Goal: Obtain resource: Download file/media

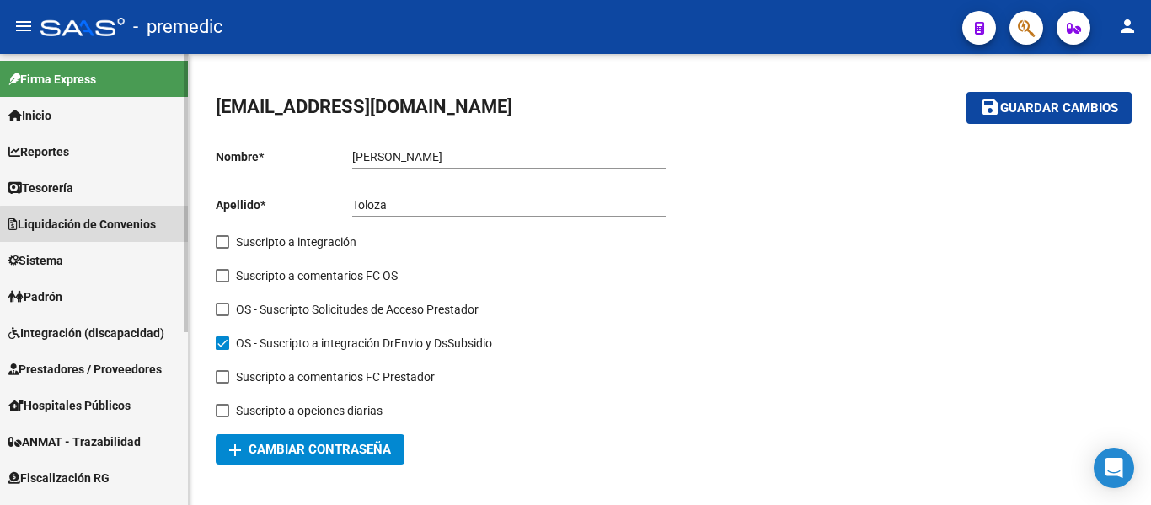
click at [99, 228] on span "Liquidación de Convenios" at bounding box center [81, 224] width 147 height 19
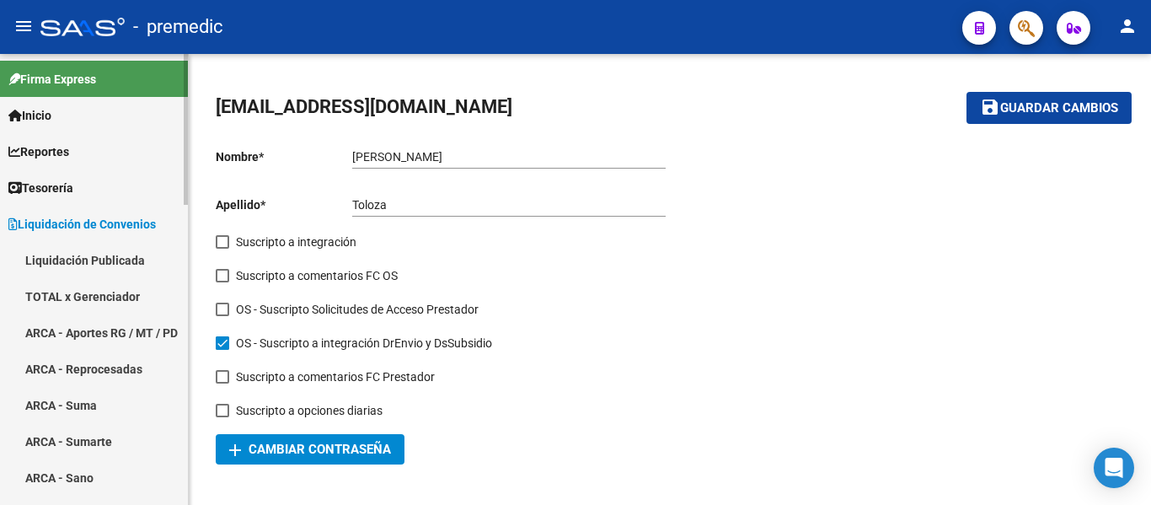
click at [115, 292] on link "TOTAL x Gerenciador" at bounding box center [94, 296] width 188 height 36
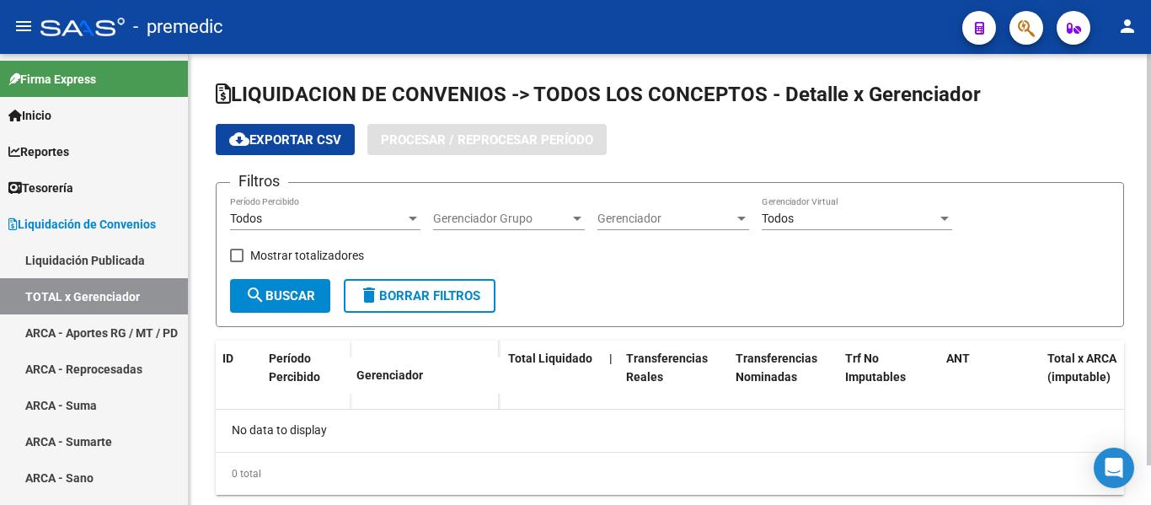
checkbox input "true"
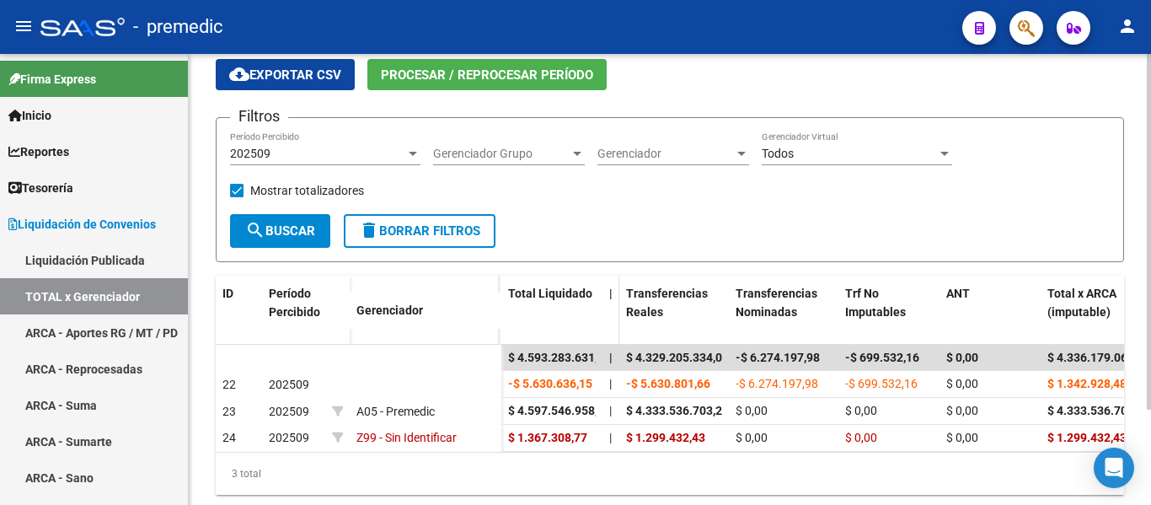
scroll to position [90, 0]
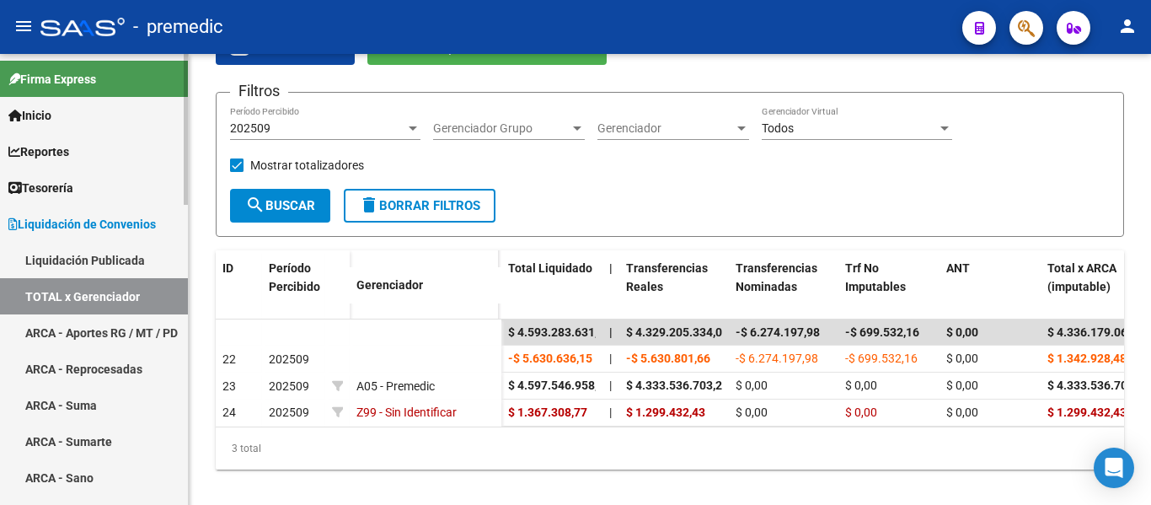
click at [60, 328] on link "ARCA - Aportes RG / MT / PD" at bounding box center [94, 332] width 188 height 36
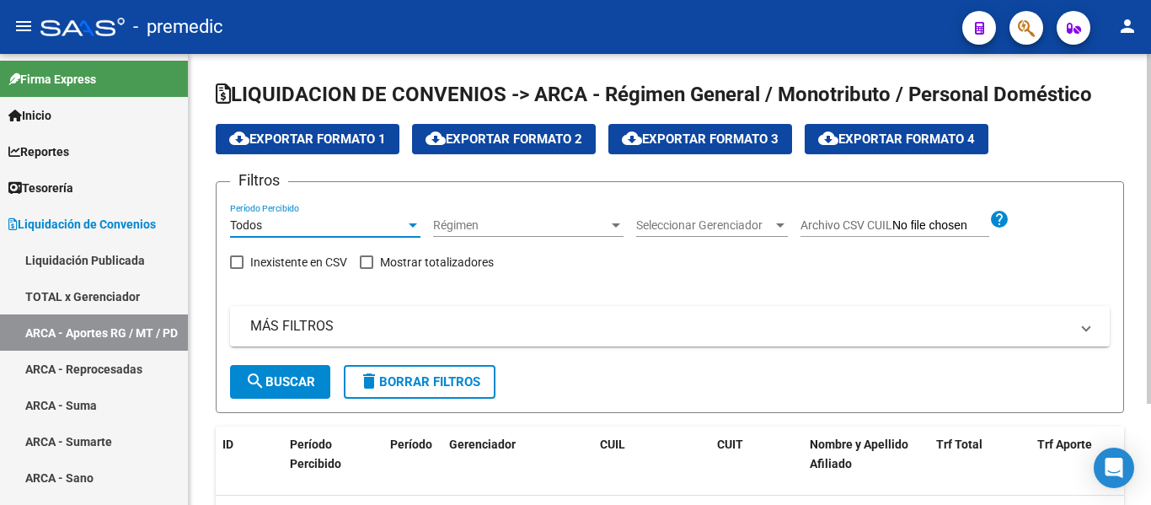
click at [319, 225] on div "Todos" at bounding box center [317, 225] width 175 height 14
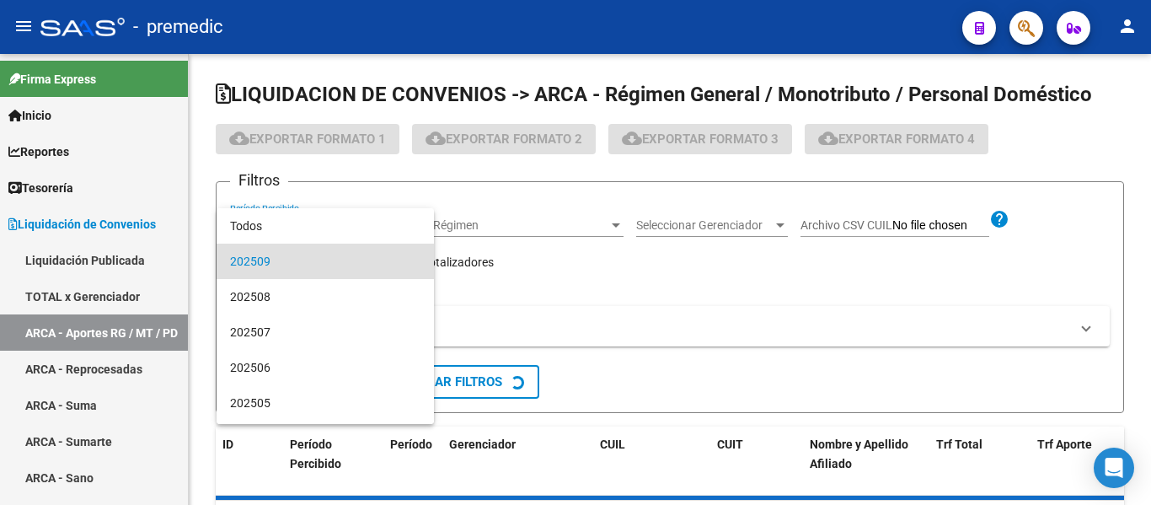
click at [507, 219] on div at bounding box center [575, 252] width 1151 height 505
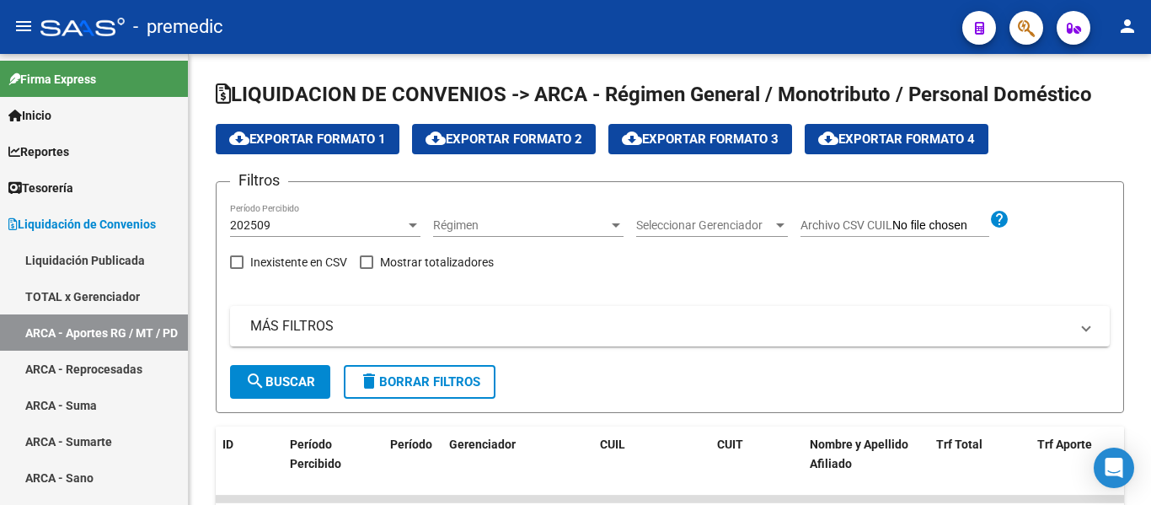
click at [507, 219] on span "Régimen" at bounding box center [520, 225] width 175 height 14
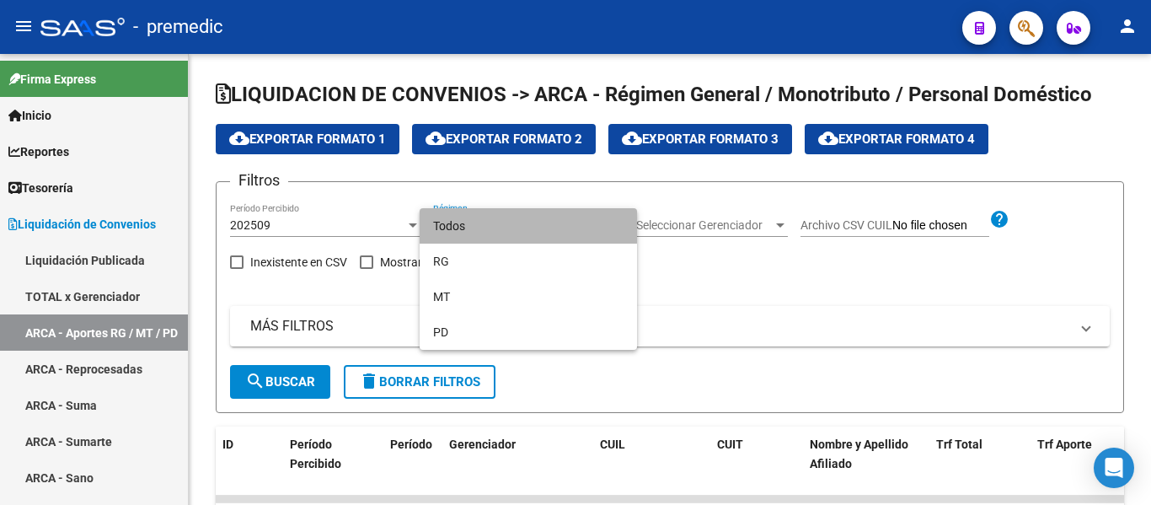
click at [525, 216] on span "Todos" at bounding box center [528, 225] width 190 height 35
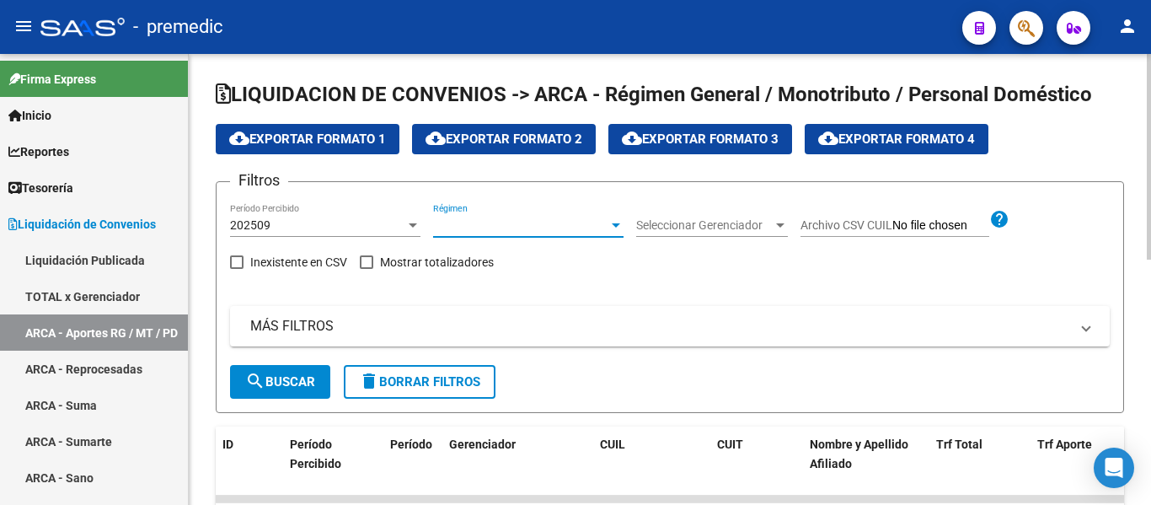
click at [275, 224] on div "202509" at bounding box center [317, 225] width 175 height 14
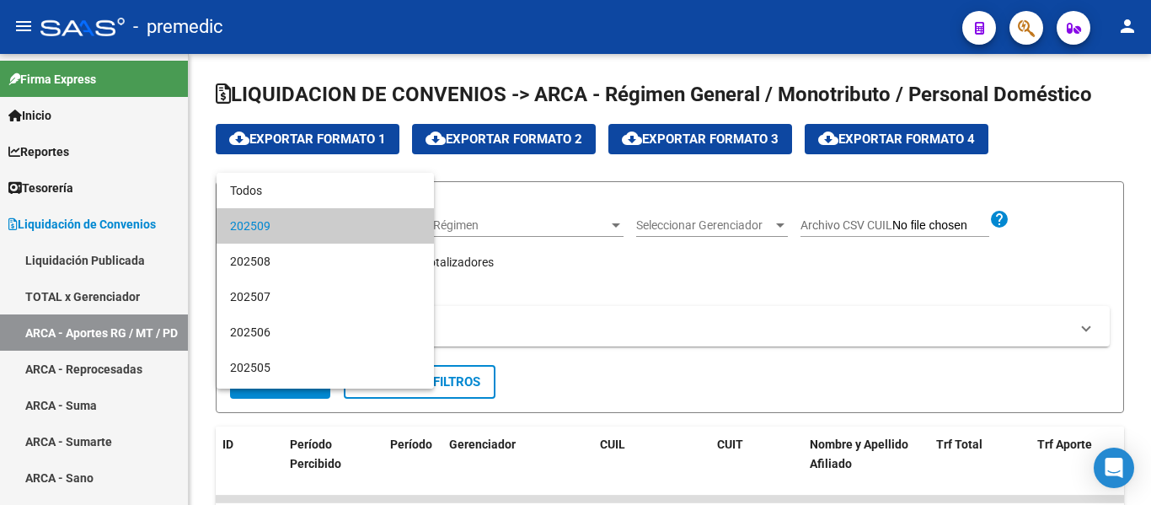
click at [299, 227] on span "202509" at bounding box center [325, 225] width 190 height 35
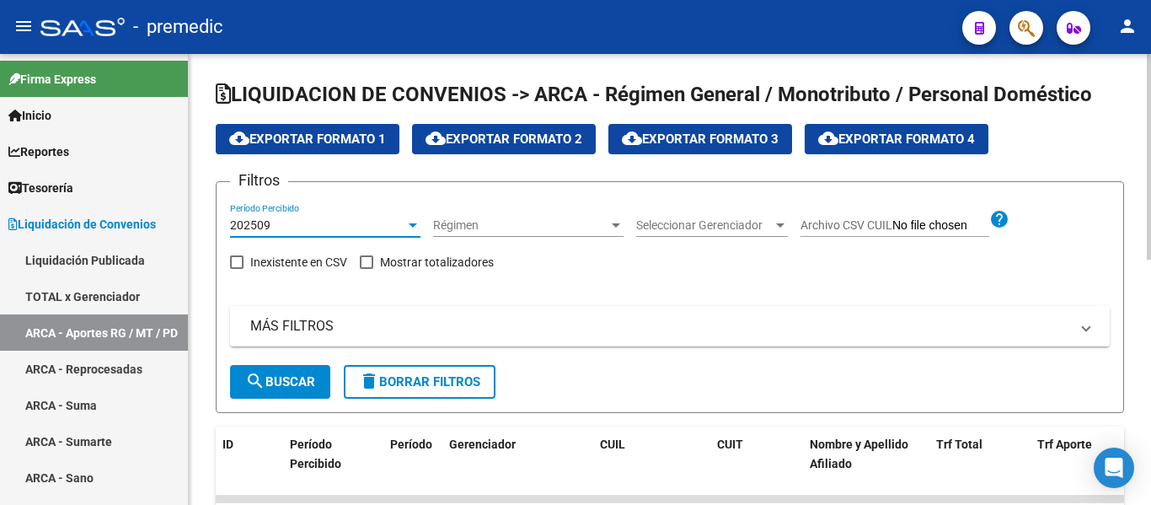
click at [281, 390] on button "search Buscar" at bounding box center [280, 382] width 100 height 34
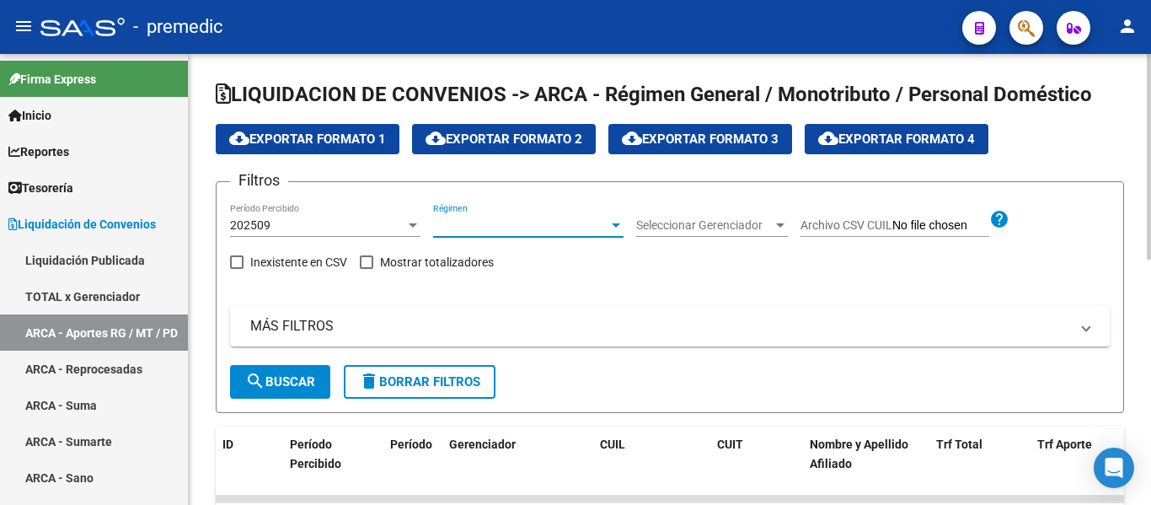
click at [519, 222] on span "Régimen" at bounding box center [520, 225] width 175 height 14
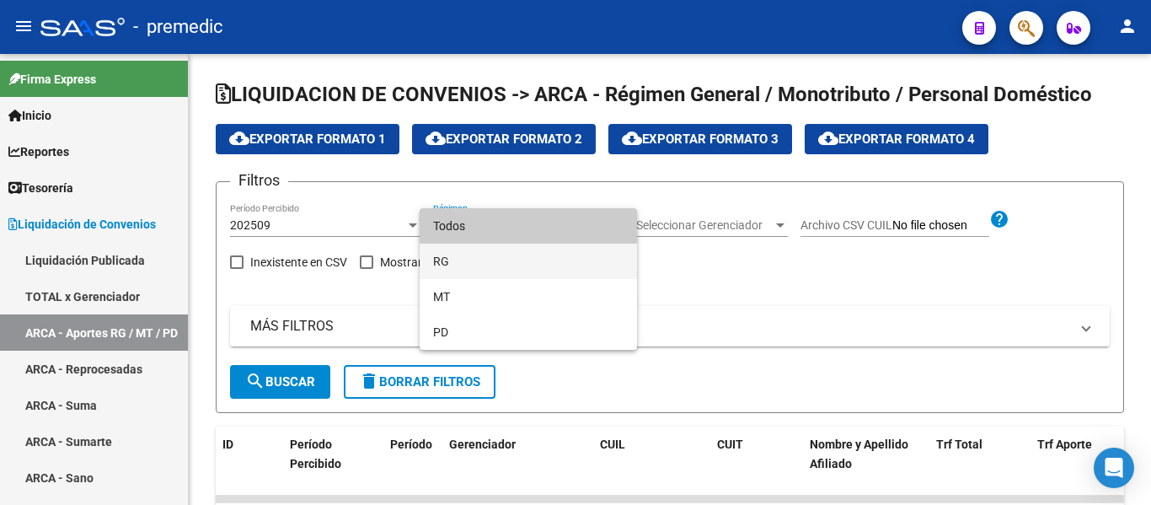
click at [491, 260] on span "RG" at bounding box center [528, 260] width 190 height 35
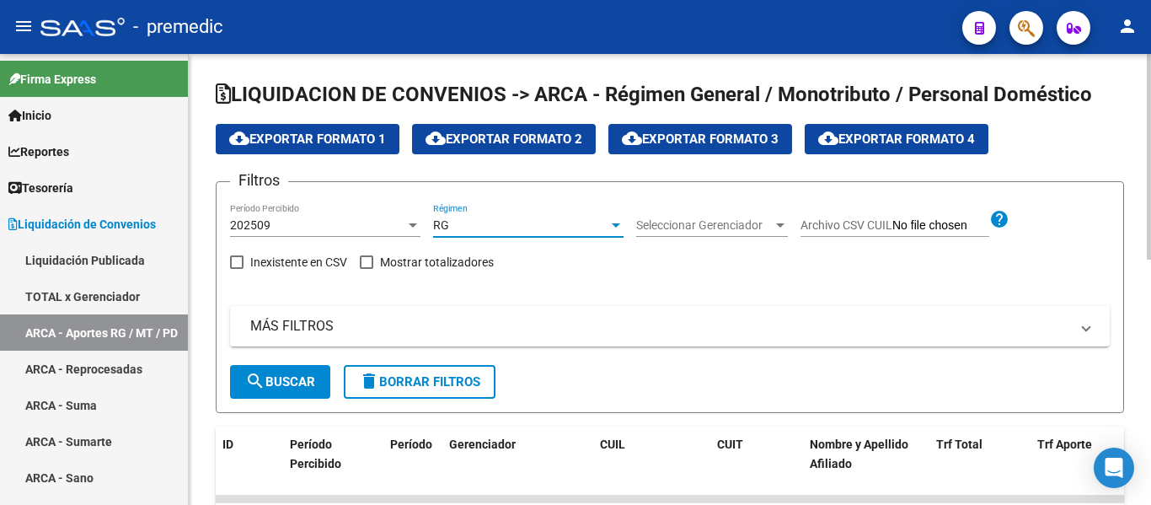
drag, startPoint x: 305, startPoint y: 382, endPoint x: 369, endPoint y: 367, distance: 65.8
click at [303, 382] on span "search Buscar" at bounding box center [280, 381] width 70 height 15
click at [340, 131] on button "cloud_download Exportar Formato 1" at bounding box center [308, 139] width 184 height 30
click at [441, 235] on div "RG Régimen" at bounding box center [528, 220] width 190 height 34
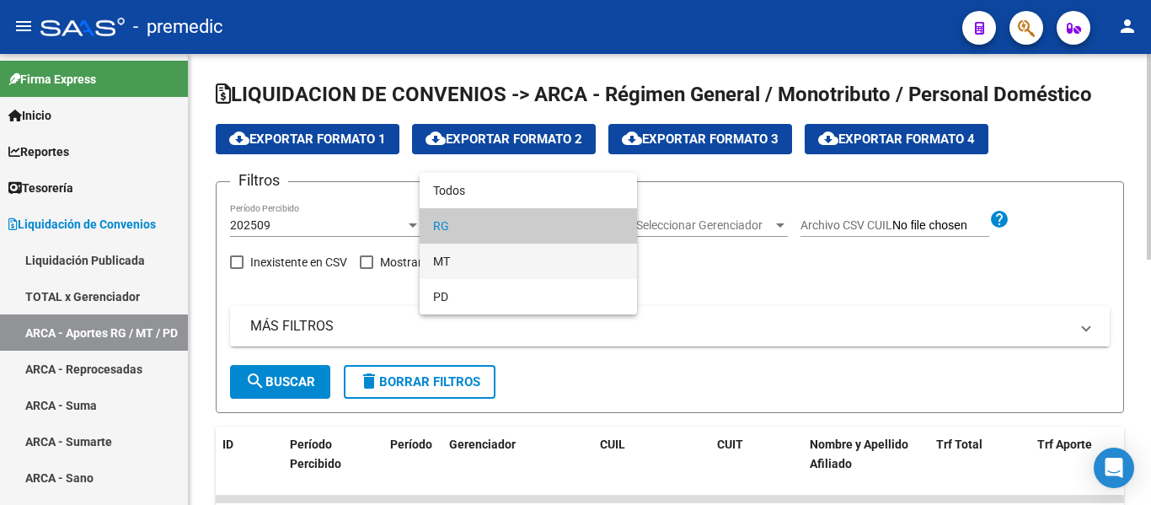
drag, startPoint x: 474, startPoint y: 262, endPoint x: 693, endPoint y: 342, distance: 232.4
click at [474, 261] on span "MT" at bounding box center [528, 260] width 190 height 35
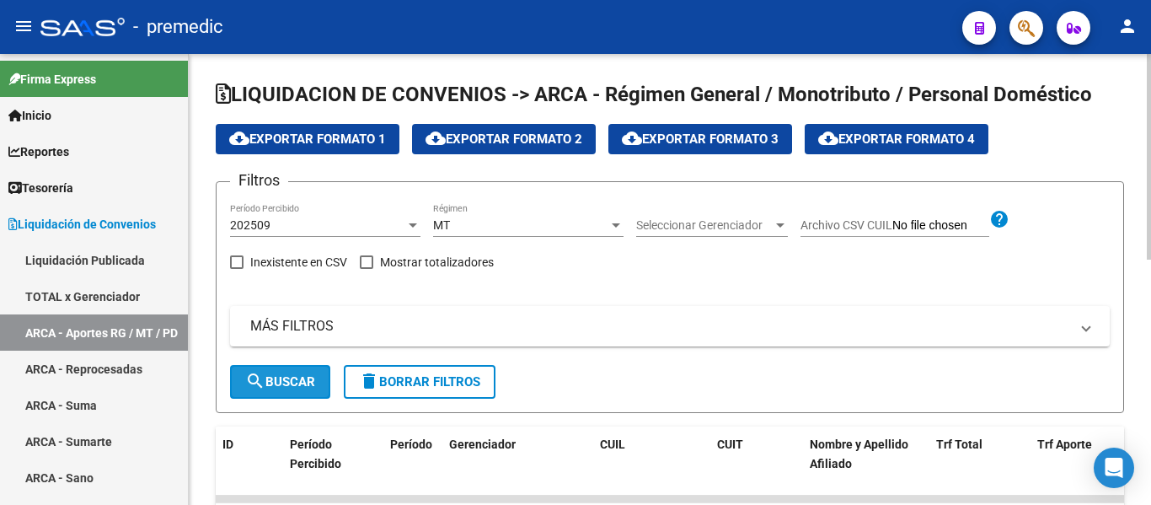
click at [256, 382] on mat-icon "search" at bounding box center [255, 381] width 20 height 20
click at [342, 142] on span "cloud_download Exportar Formato 1" at bounding box center [307, 138] width 157 height 15
click at [527, 222] on div "MT" at bounding box center [520, 225] width 175 height 14
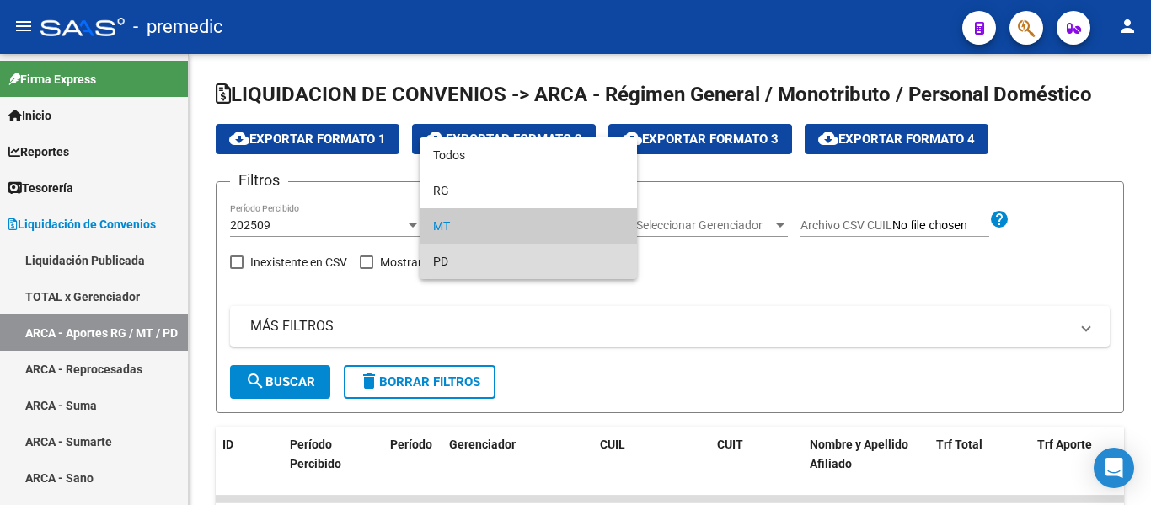
click at [494, 263] on span "PD" at bounding box center [528, 260] width 190 height 35
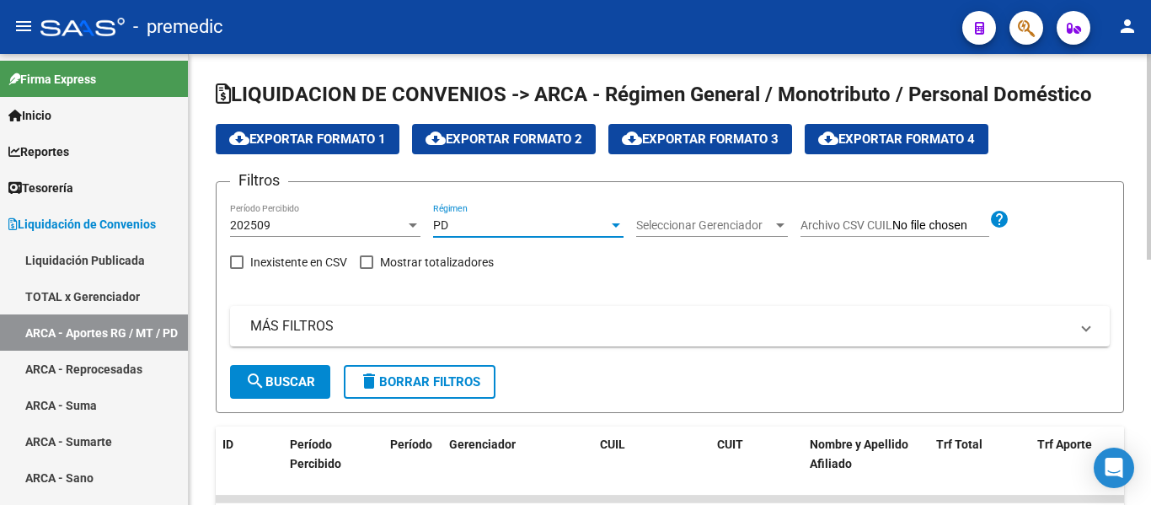
click at [313, 389] on span "search Buscar" at bounding box center [280, 381] width 70 height 15
click at [326, 135] on span "cloud_download Exportar Formato 1" at bounding box center [307, 138] width 157 height 15
click at [492, 211] on div "PD Régimen" at bounding box center [528, 220] width 190 height 34
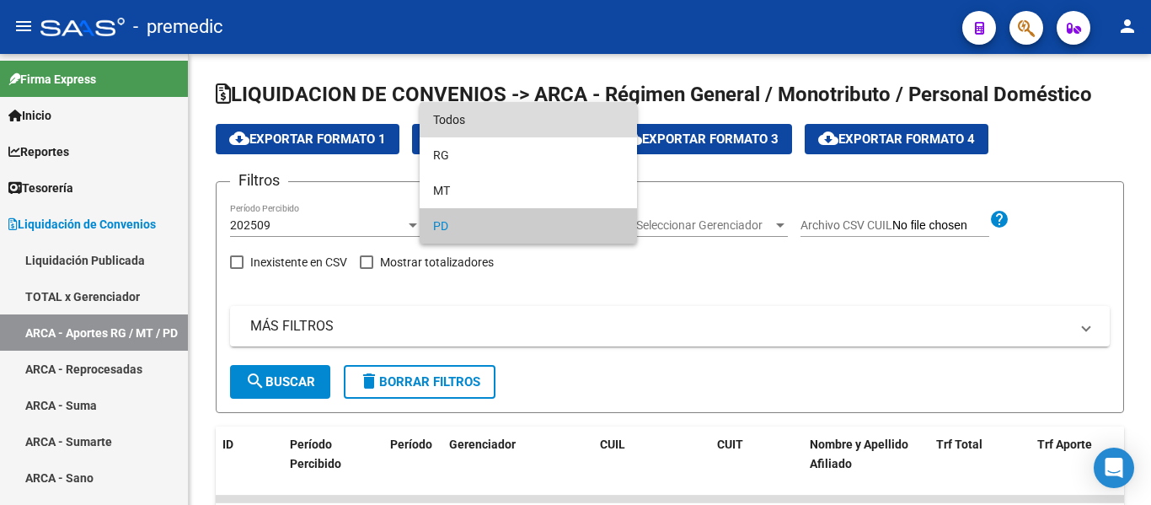
click at [479, 122] on span "Todos" at bounding box center [528, 119] width 190 height 35
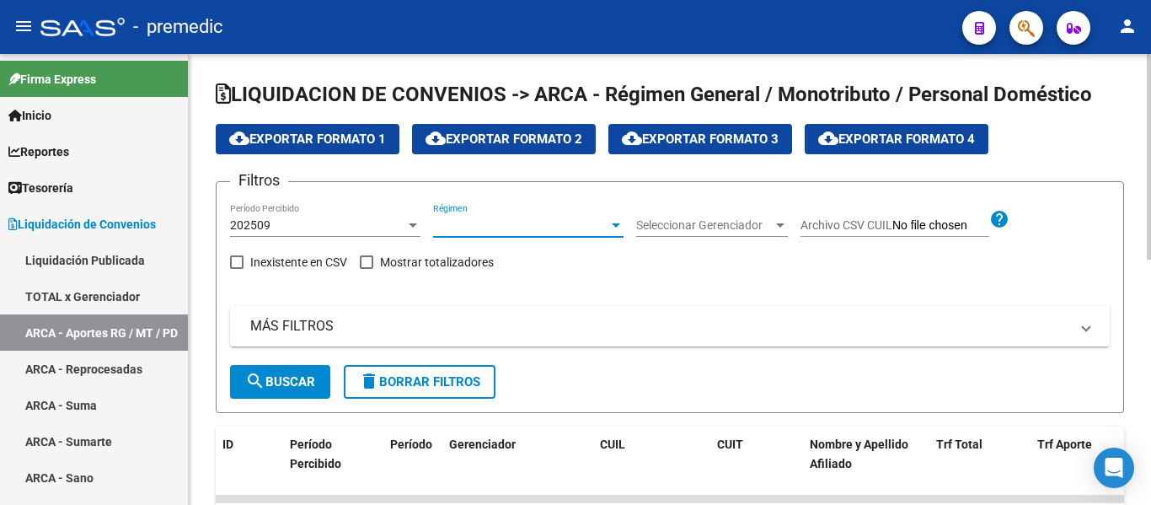
click at [281, 382] on span "search Buscar" at bounding box center [280, 381] width 70 height 15
drag, startPoint x: 337, startPoint y: 143, endPoint x: 566, endPoint y: 399, distance: 343.0
click at [336, 142] on span "cloud_download Exportar Formato 1" at bounding box center [307, 138] width 157 height 15
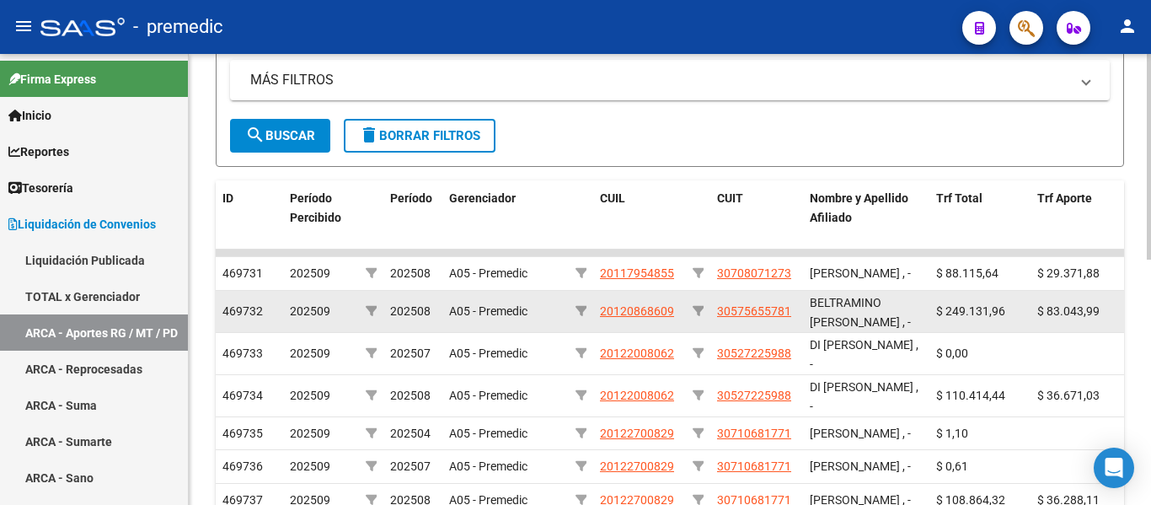
scroll to position [253, 0]
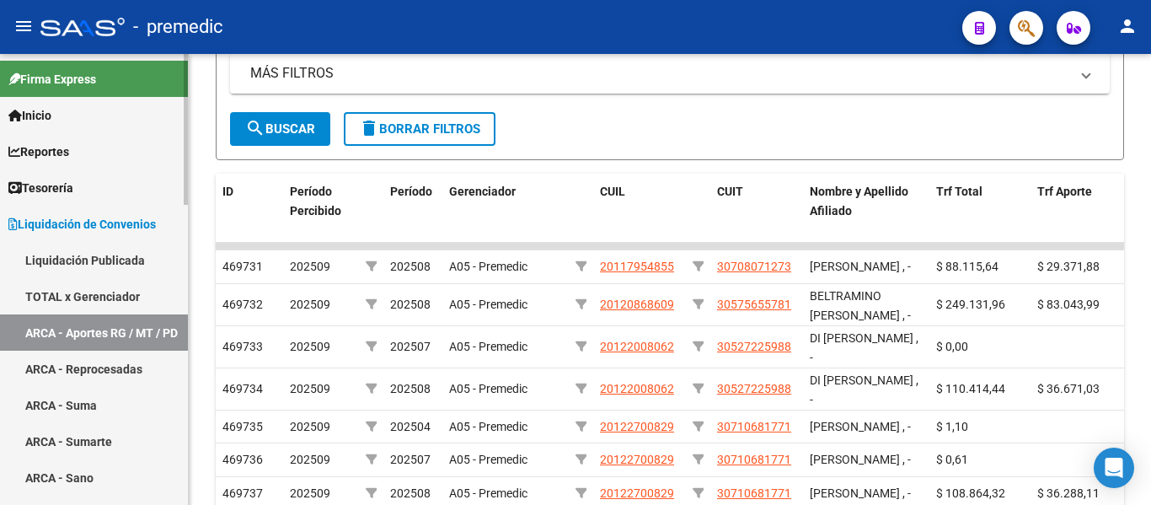
click at [108, 263] on link "Liquidación Publicada" at bounding box center [94, 260] width 188 height 36
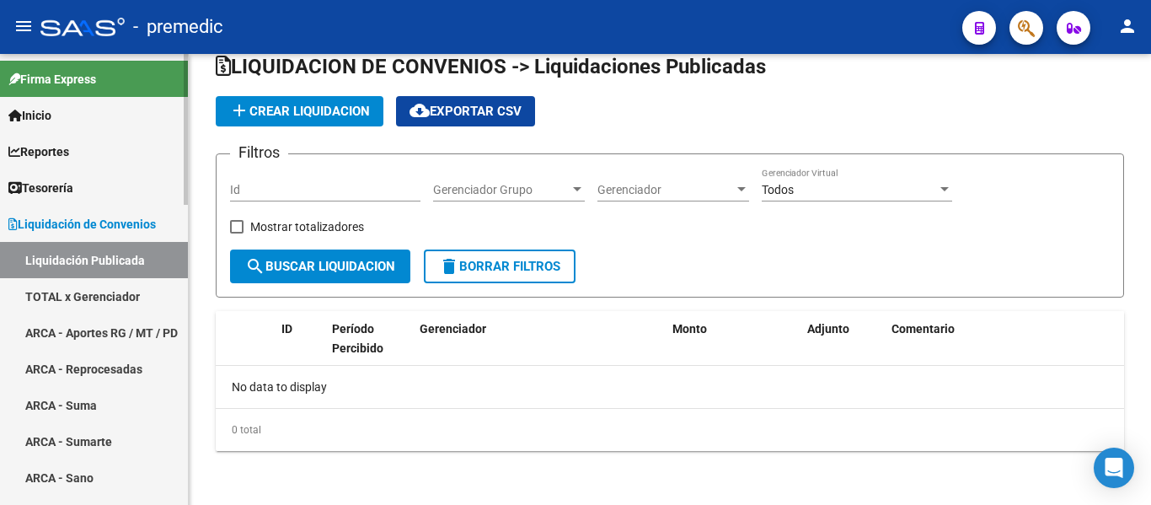
click at [113, 294] on link "TOTAL x Gerenciador" at bounding box center [94, 296] width 188 height 36
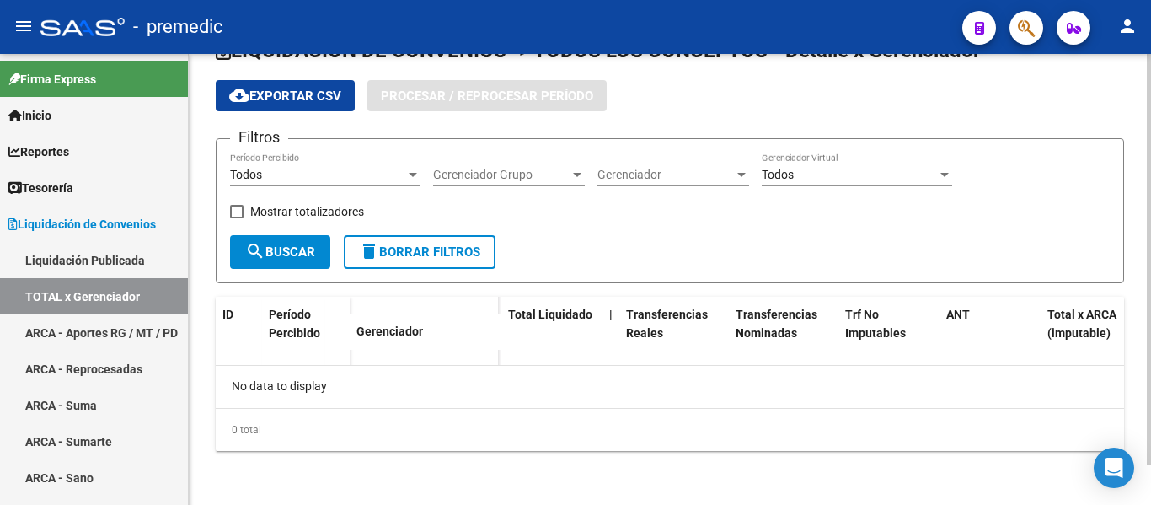
checkbox input "true"
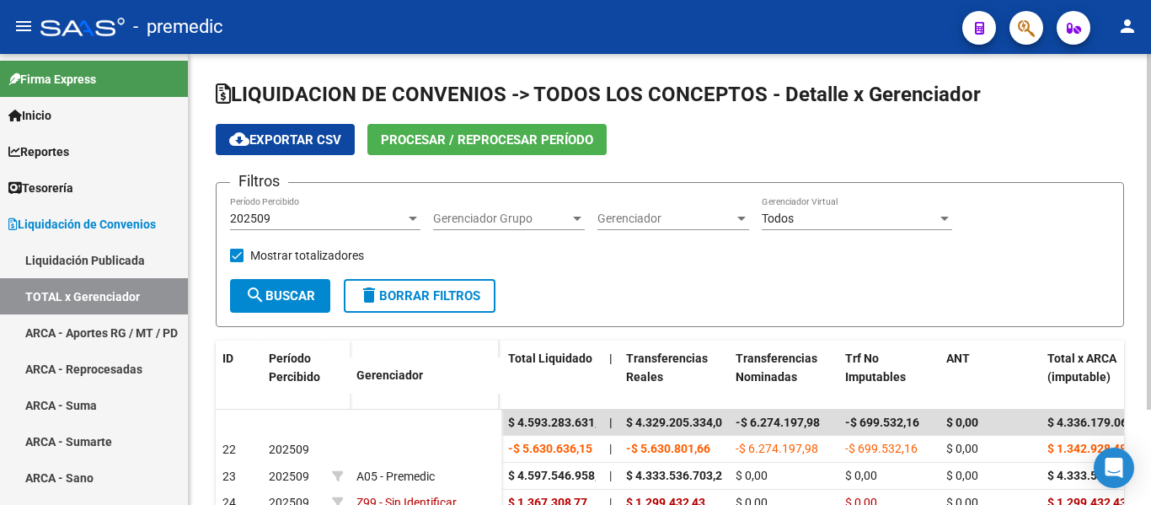
click at [311, 137] on span "cloud_download Exportar CSV" at bounding box center [285, 139] width 112 height 15
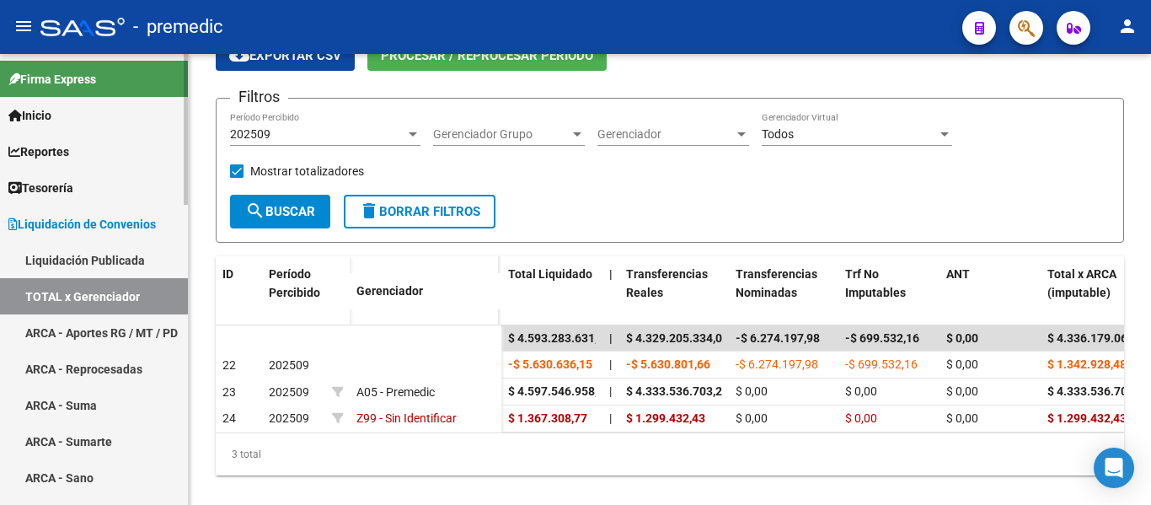
click at [126, 265] on link "Liquidación Publicada" at bounding box center [94, 260] width 188 height 36
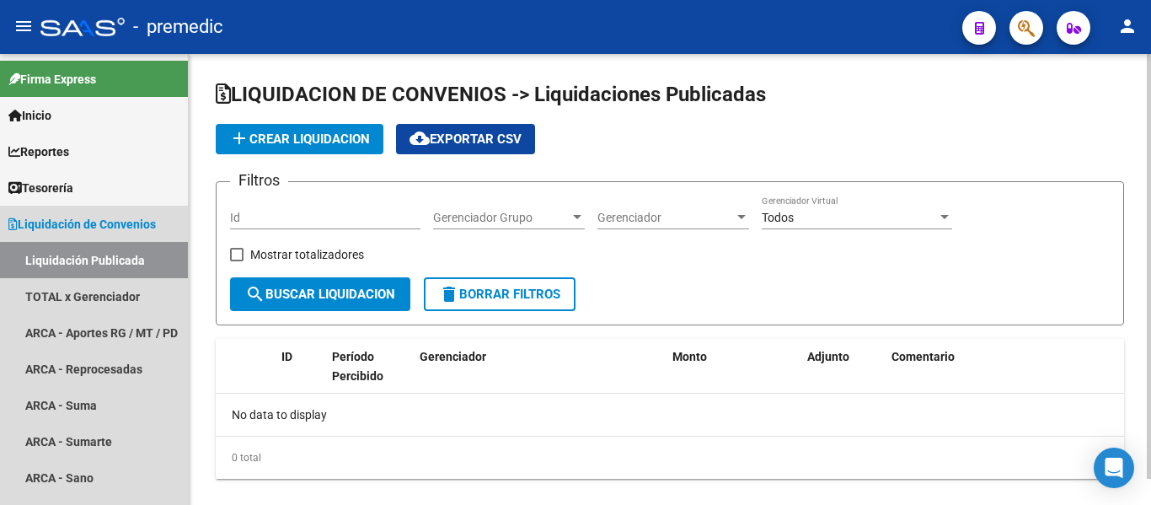
checkbox input "true"
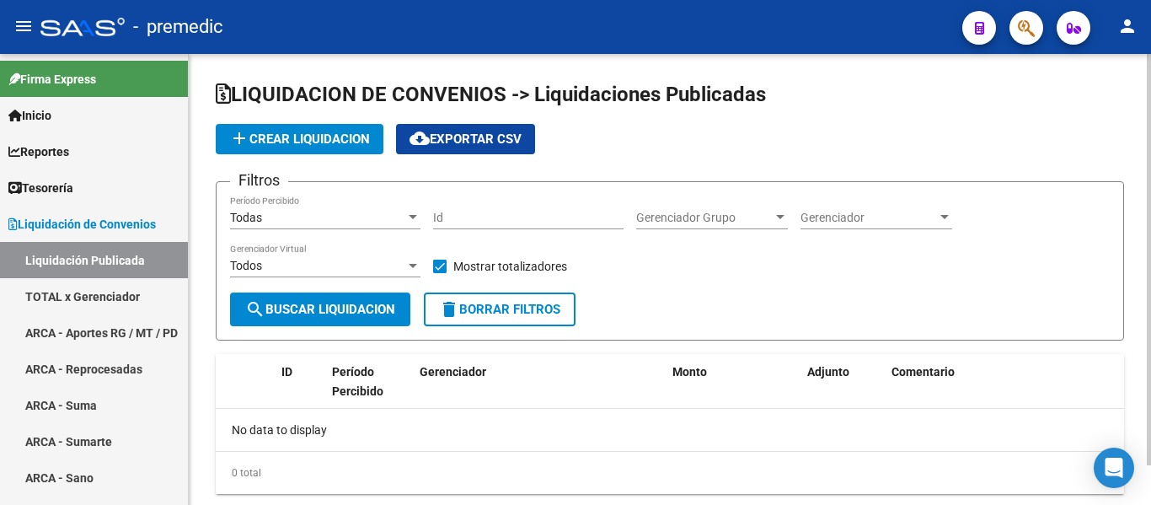
click at [311, 218] on div "Todas" at bounding box center [317, 218] width 175 height 14
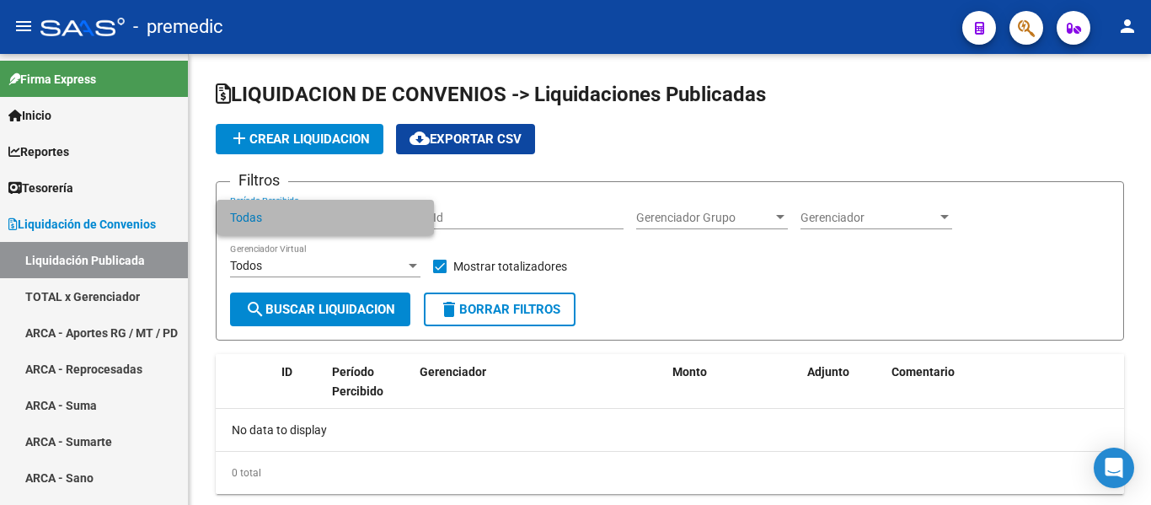
click at [308, 221] on span "Todas" at bounding box center [325, 217] width 190 height 35
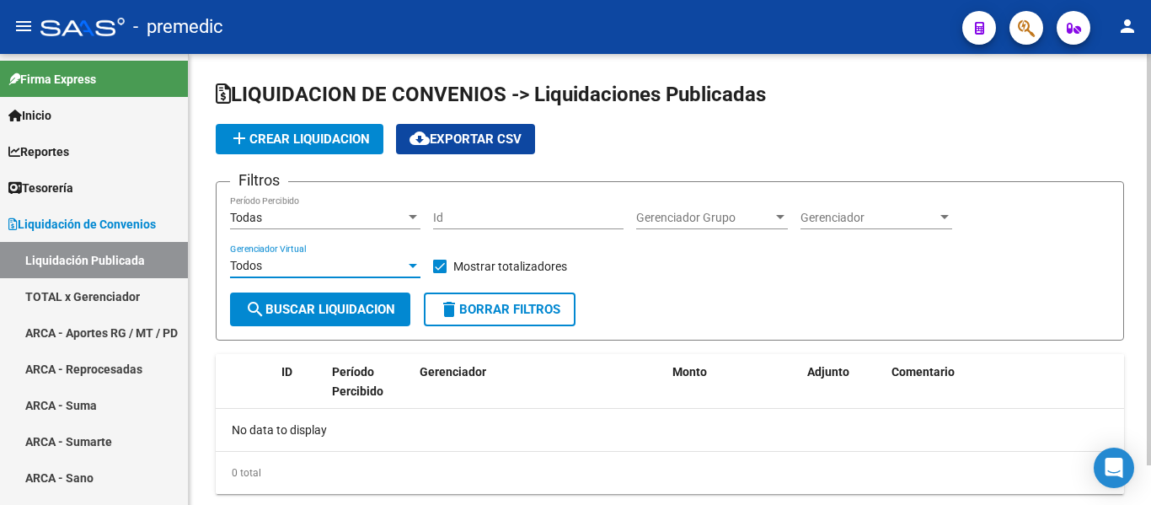
click at [297, 272] on div "Todos" at bounding box center [317, 266] width 175 height 14
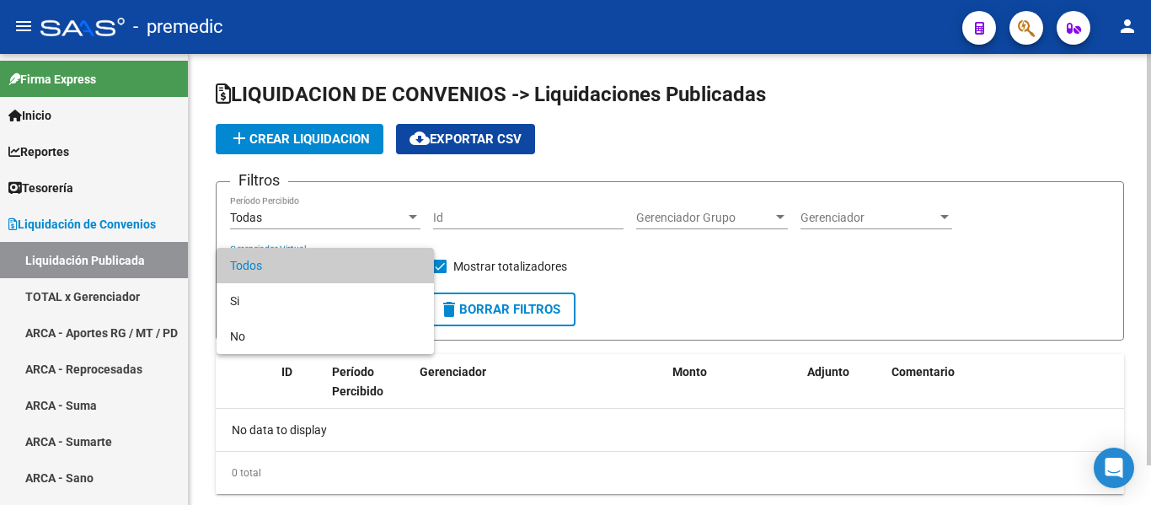
click at [297, 272] on span "Todos" at bounding box center [325, 265] width 190 height 35
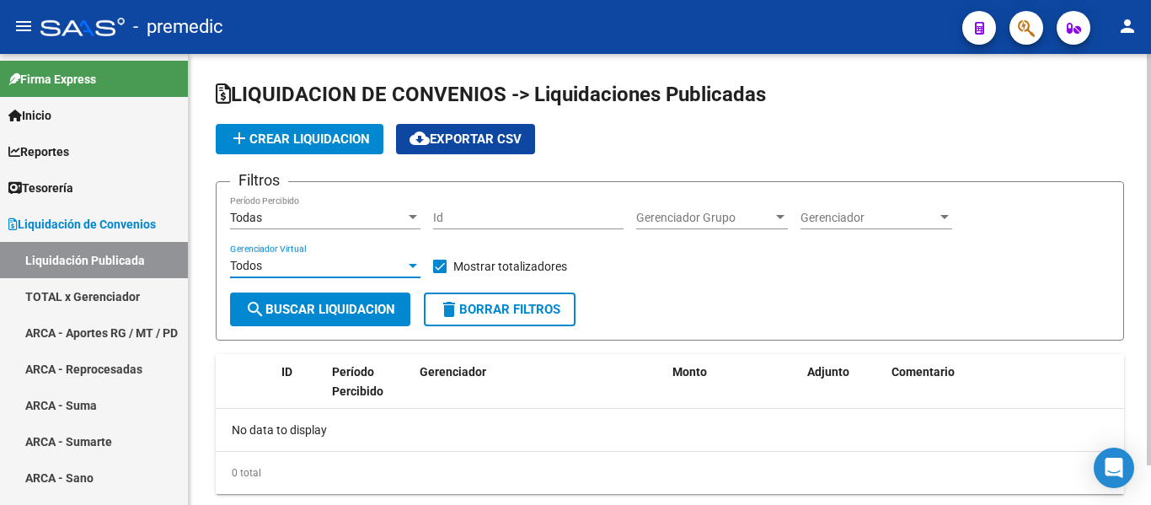
click at [776, 268] on div "Filtros Todas Período Percibido Id Gerenciador Grupo Gerenciador Grupo Gerencia…" at bounding box center [670, 243] width 880 height 97
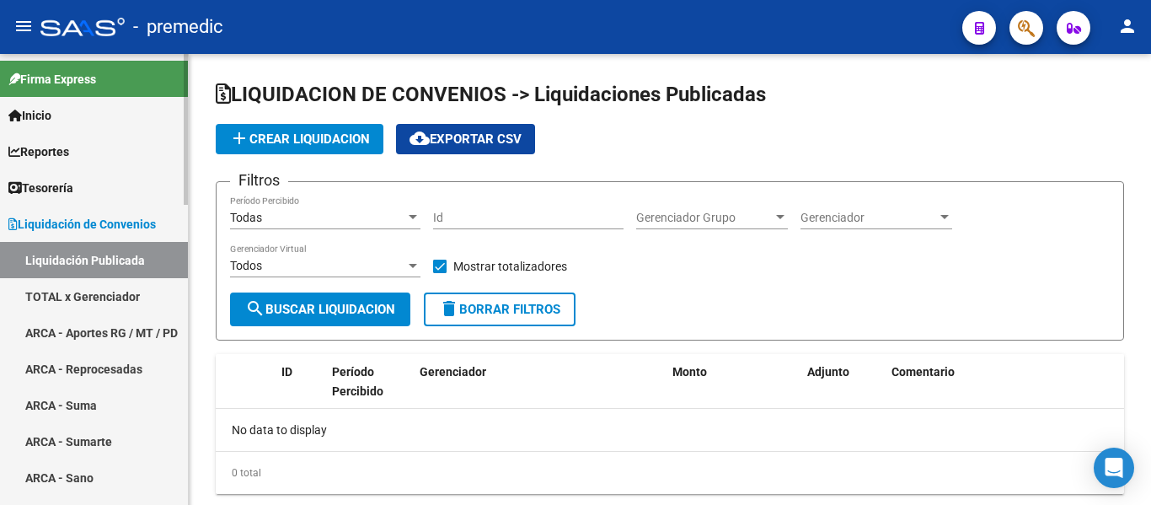
click at [73, 195] on span "Tesorería" at bounding box center [40, 188] width 65 height 19
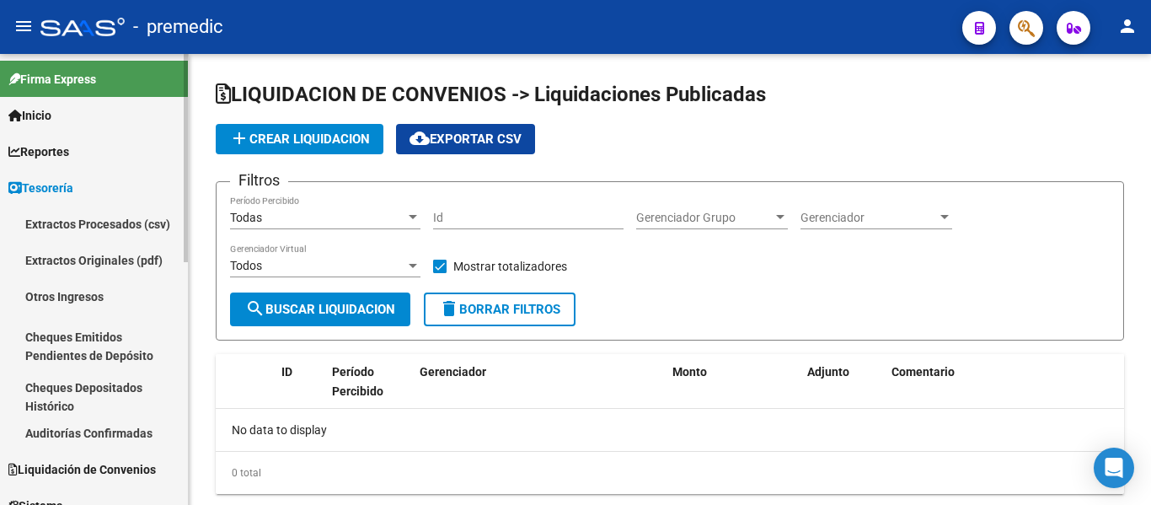
click at [66, 152] on span "Reportes" at bounding box center [38, 151] width 61 height 19
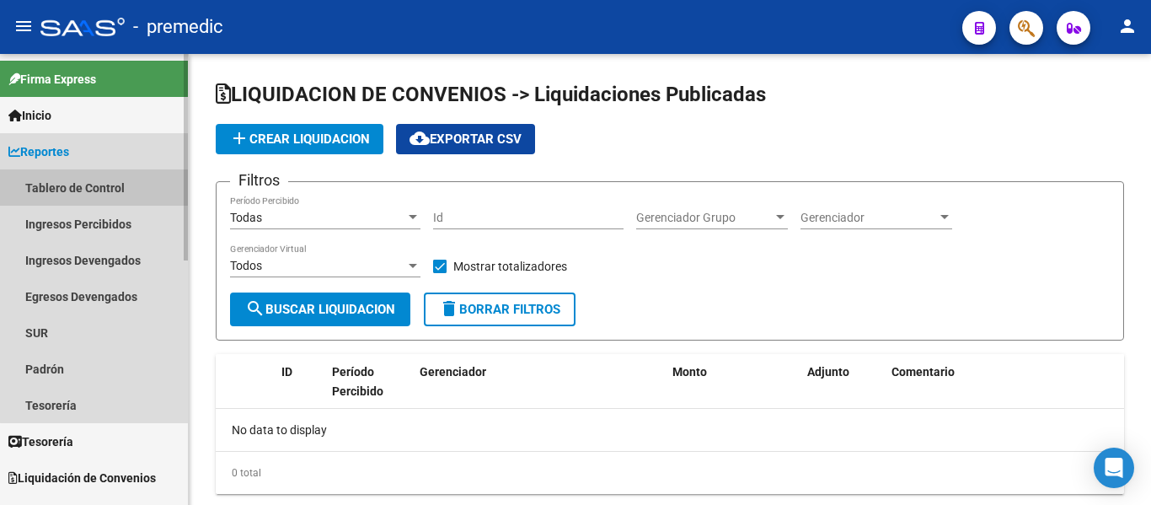
click at [99, 185] on link "Tablero de Control" at bounding box center [94, 187] width 188 height 36
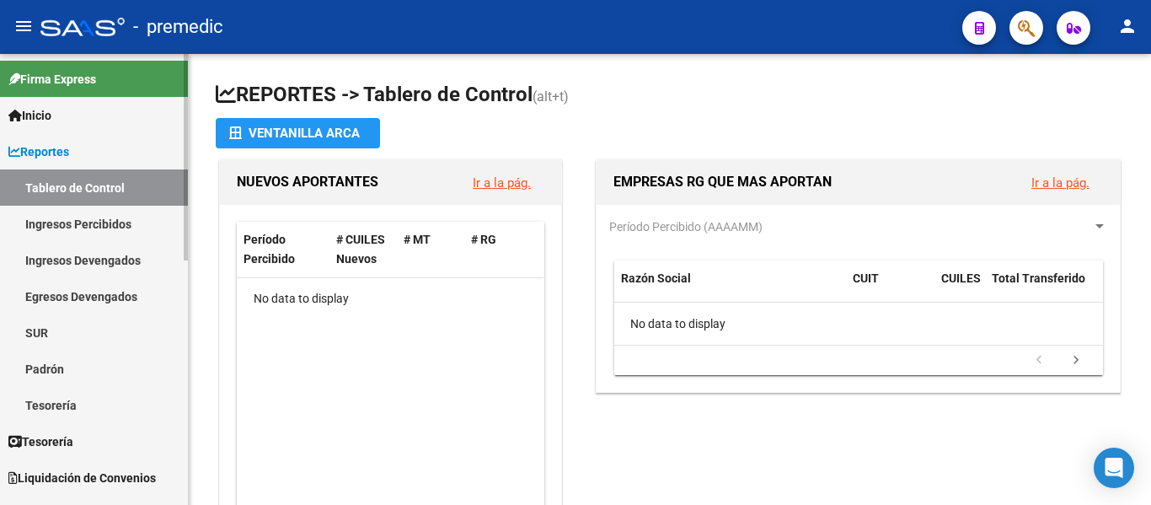
click at [101, 230] on link "Ingresos Percibidos" at bounding box center [94, 224] width 188 height 36
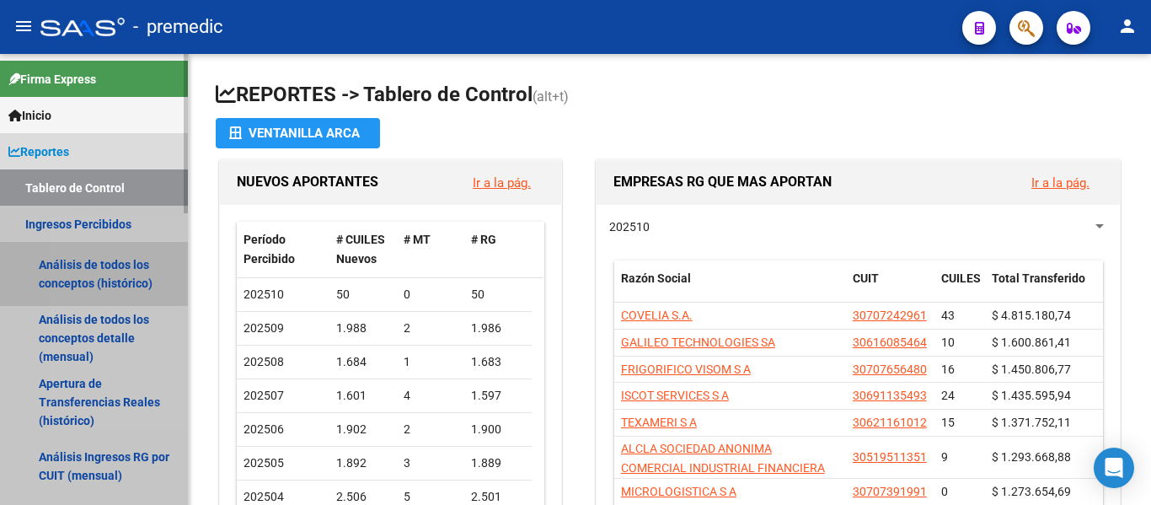
click at [114, 280] on link "Análisis de todos los conceptos (histórico)" at bounding box center [94, 274] width 188 height 64
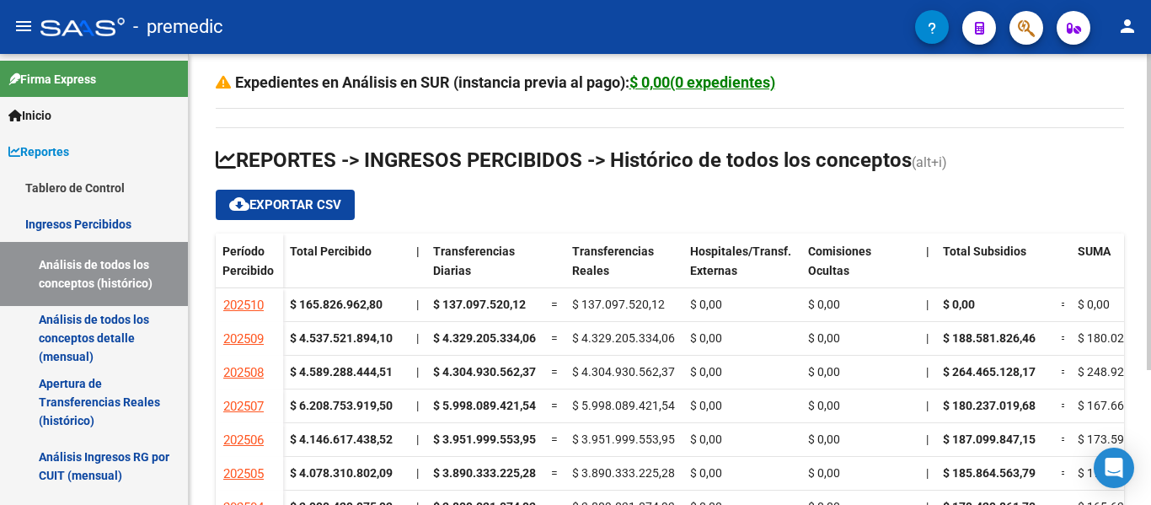
scroll to position [84, 0]
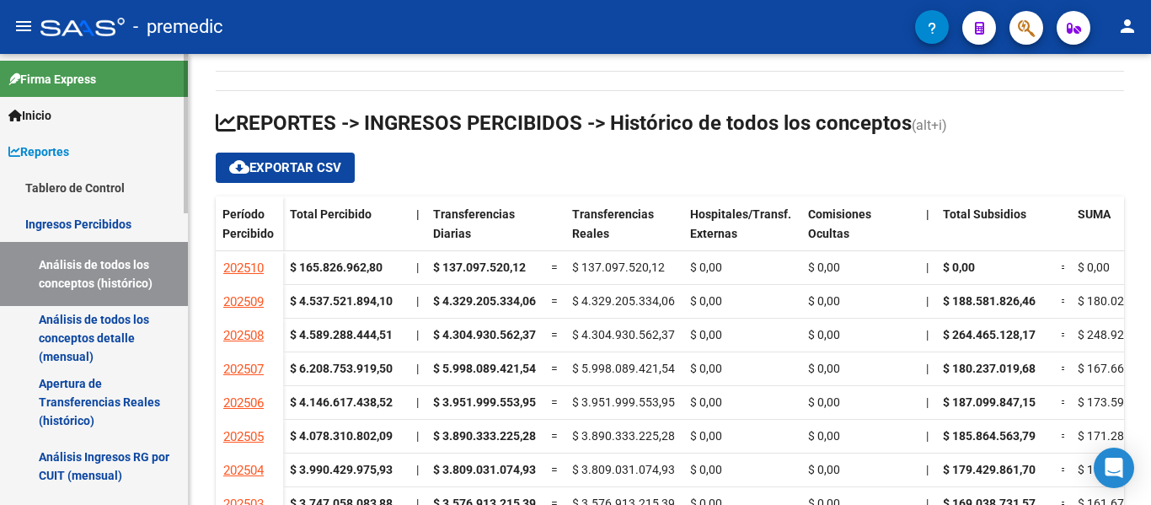
click at [116, 347] on link "Análisis de todos los conceptos detalle (mensual)" at bounding box center [94, 338] width 188 height 64
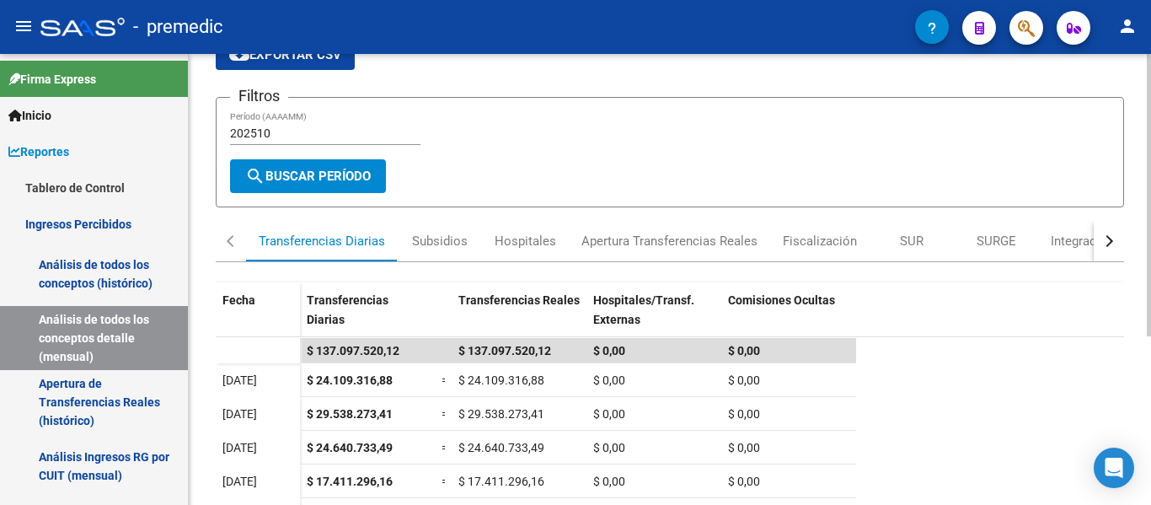
click at [305, 141] on div "202510 Período (AAAAMM)" at bounding box center [325, 128] width 190 height 34
click at [325, 164] on button "search Buscar Período" at bounding box center [308, 176] width 156 height 34
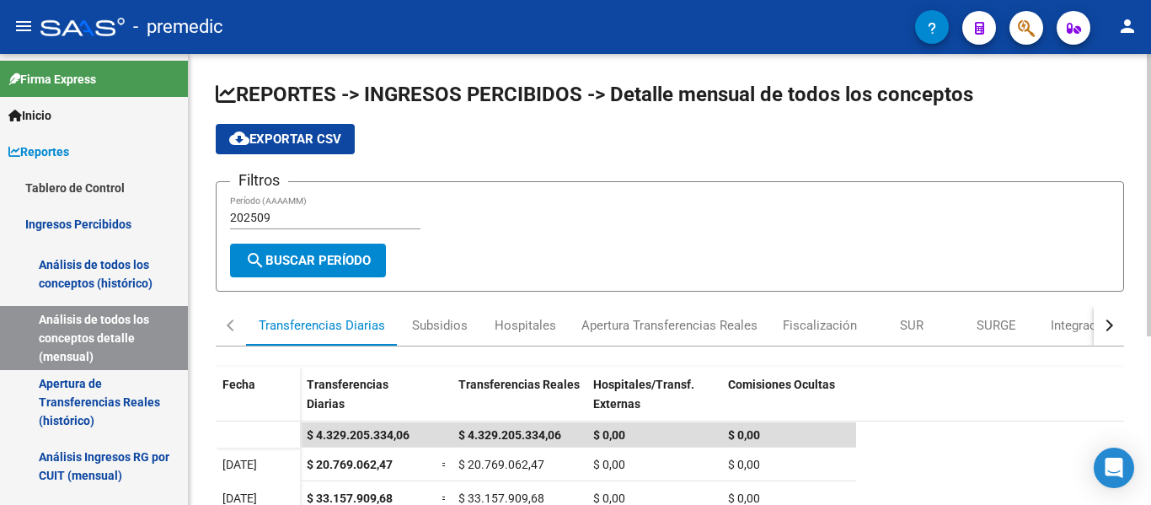
click at [304, 145] on span "cloud_download Exportar CSV" at bounding box center [285, 138] width 112 height 15
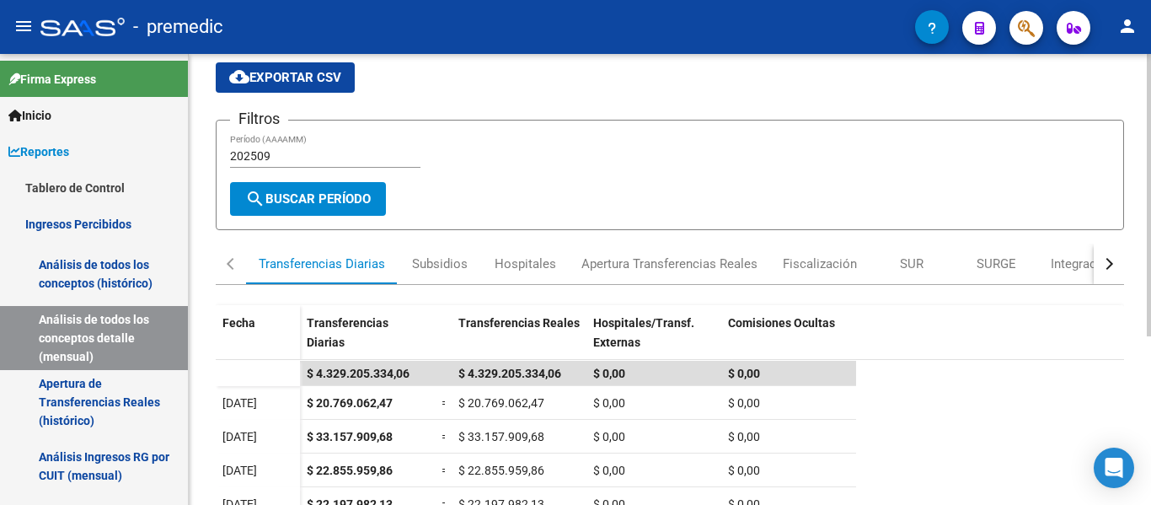
scroll to position [84, 0]
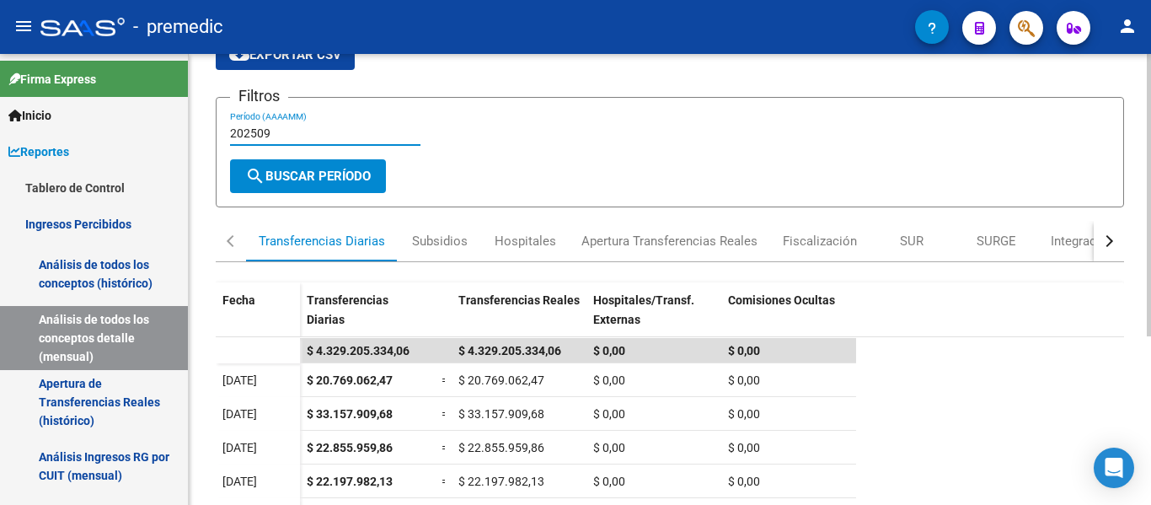
click at [305, 129] on input "202509" at bounding box center [325, 133] width 190 height 14
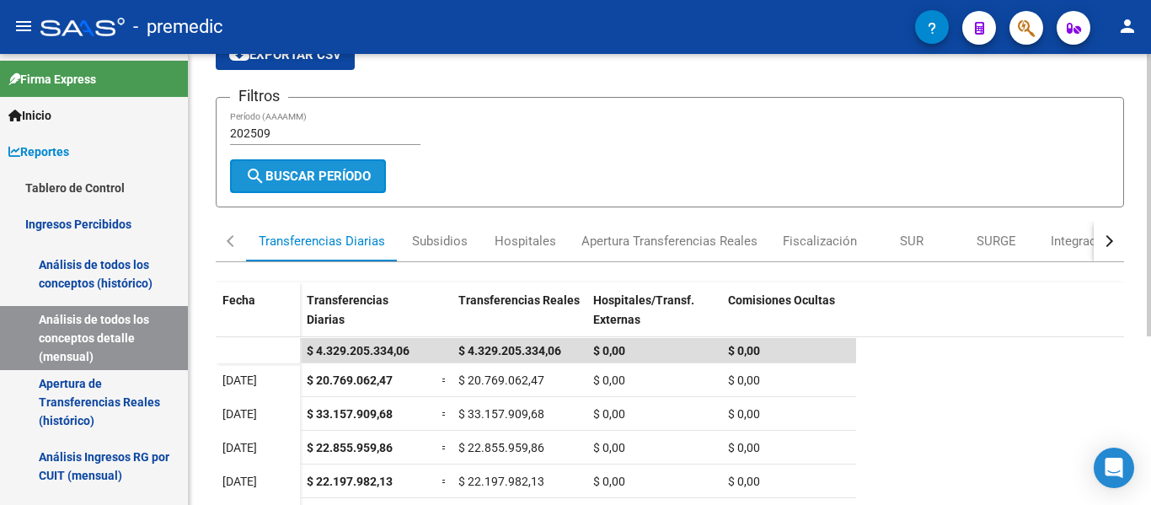
click at [297, 179] on span "search Buscar Período" at bounding box center [308, 176] width 126 height 15
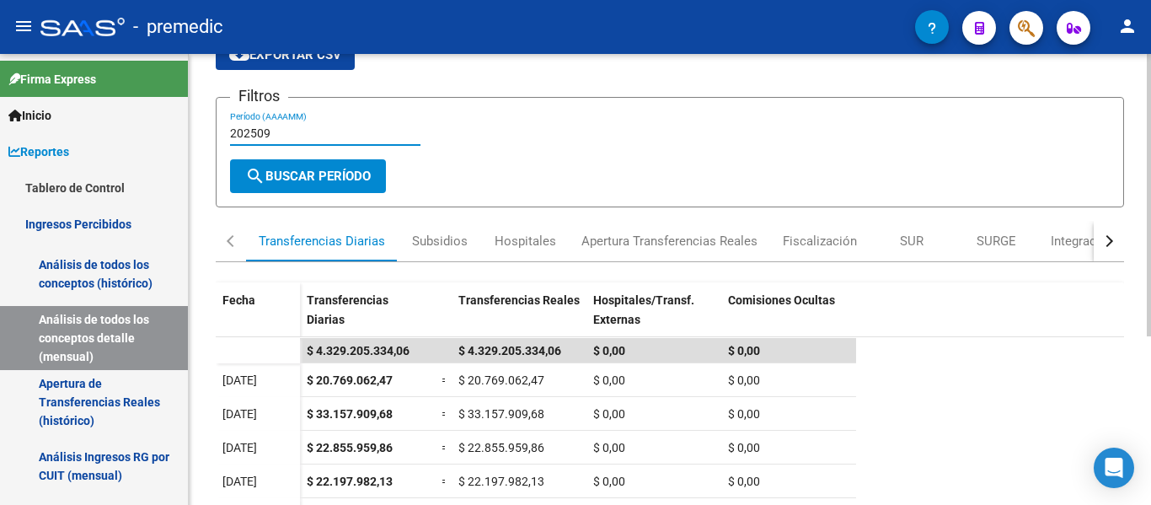
click at [292, 133] on input "202509" at bounding box center [325, 133] width 190 height 14
type input "202510"
click at [281, 163] on button "search Buscar Período" at bounding box center [308, 176] width 156 height 34
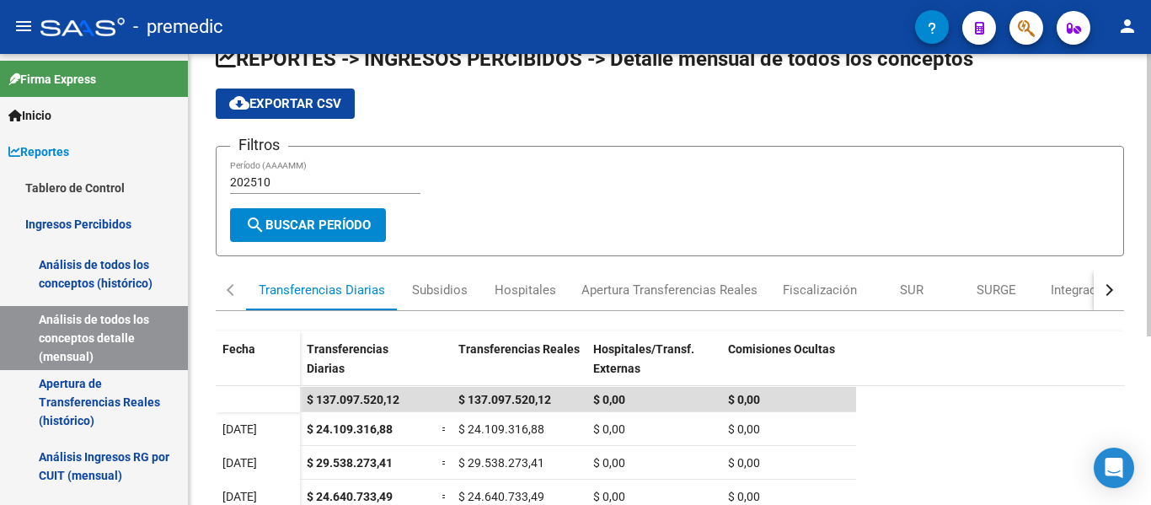
scroll to position [0, 0]
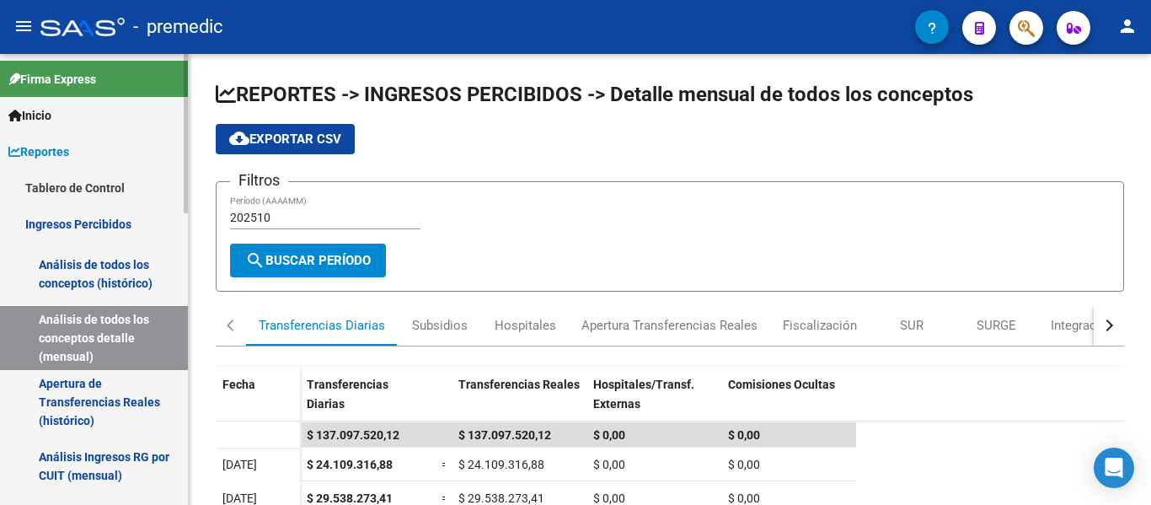
click at [96, 222] on link "Ingresos Percibidos" at bounding box center [94, 224] width 188 height 36
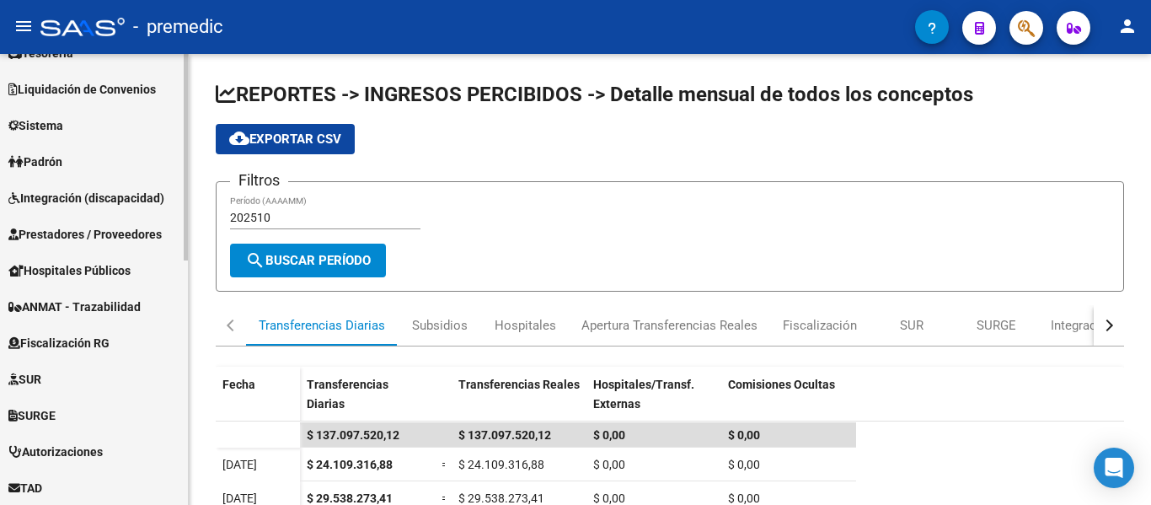
scroll to position [337, 0]
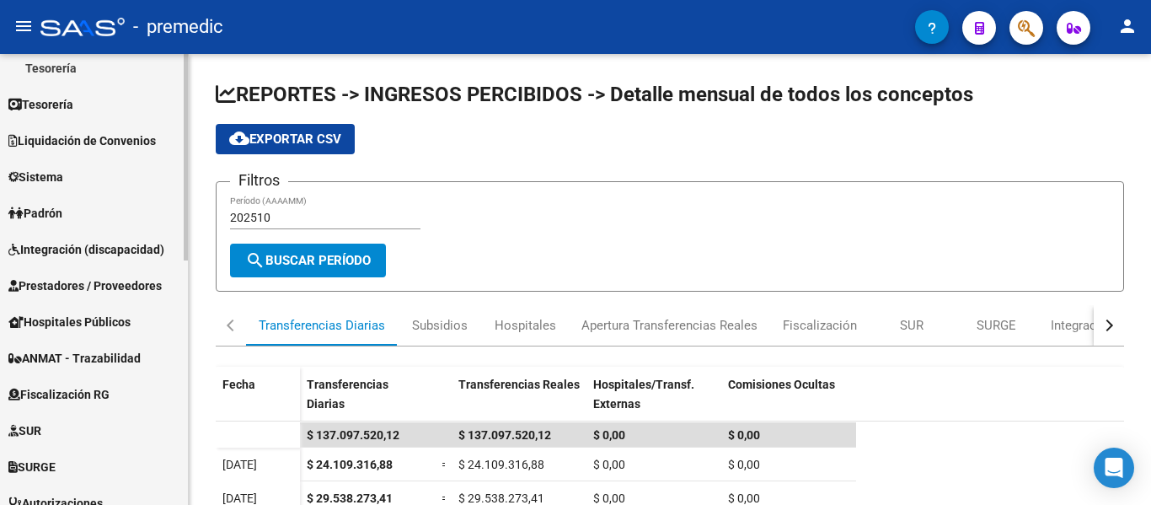
click at [106, 141] on span "Liquidación de Convenios" at bounding box center [81, 140] width 147 height 19
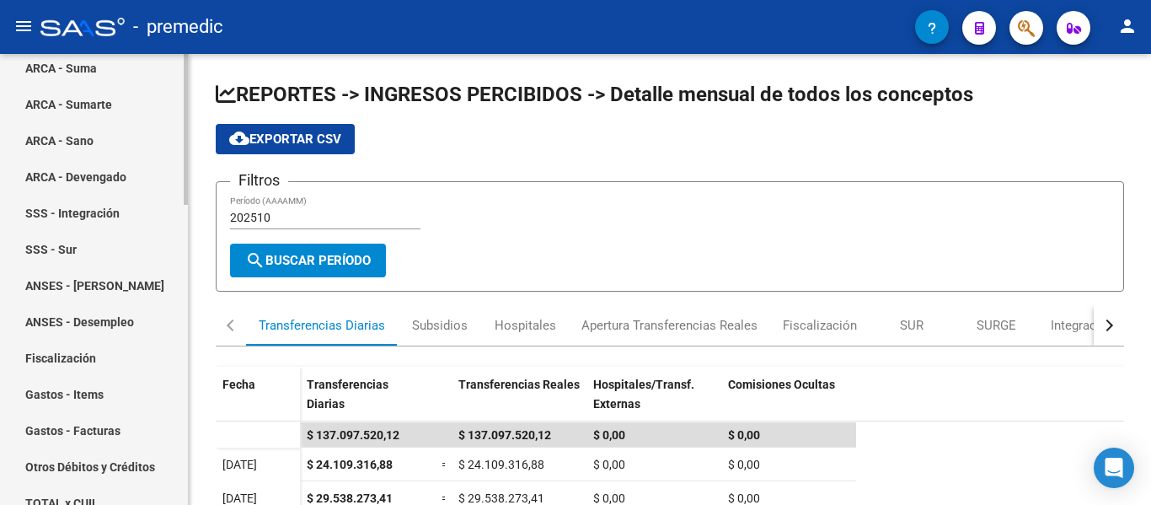
scroll to position [169, 0]
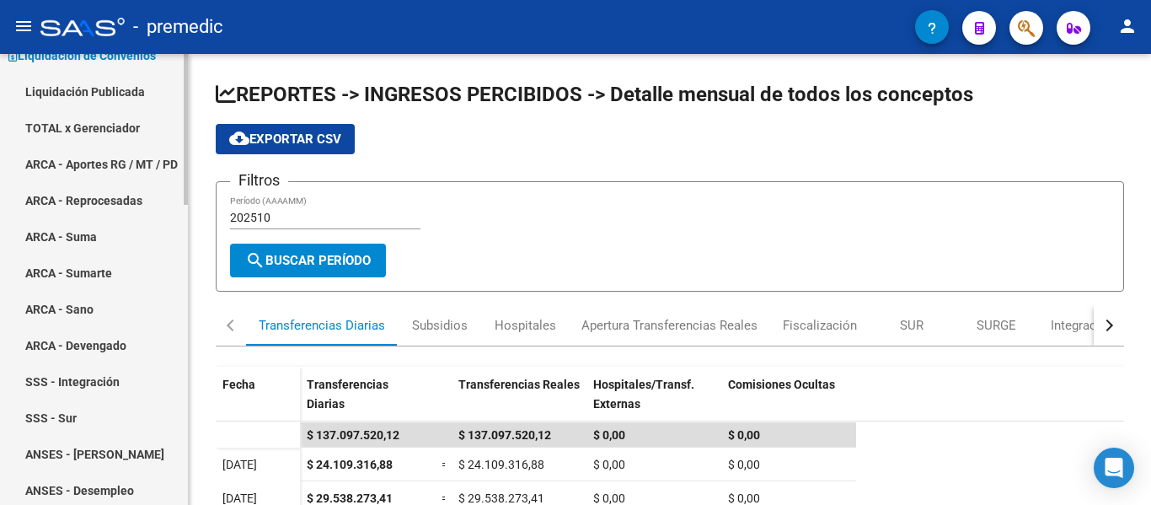
click at [91, 123] on link "TOTAL x Gerenciador" at bounding box center [94, 128] width 188 height 36
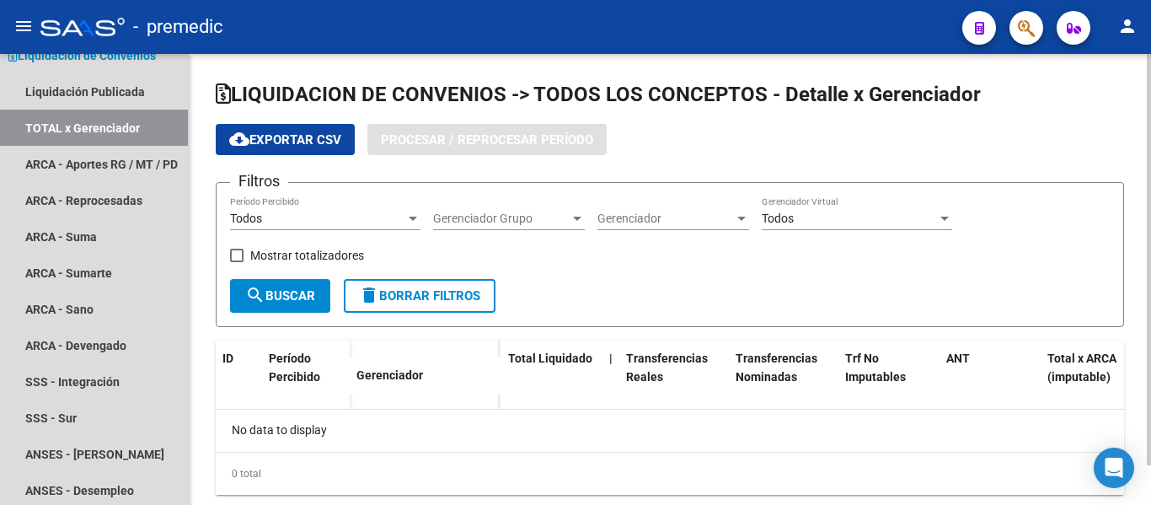
checkbox input "true"
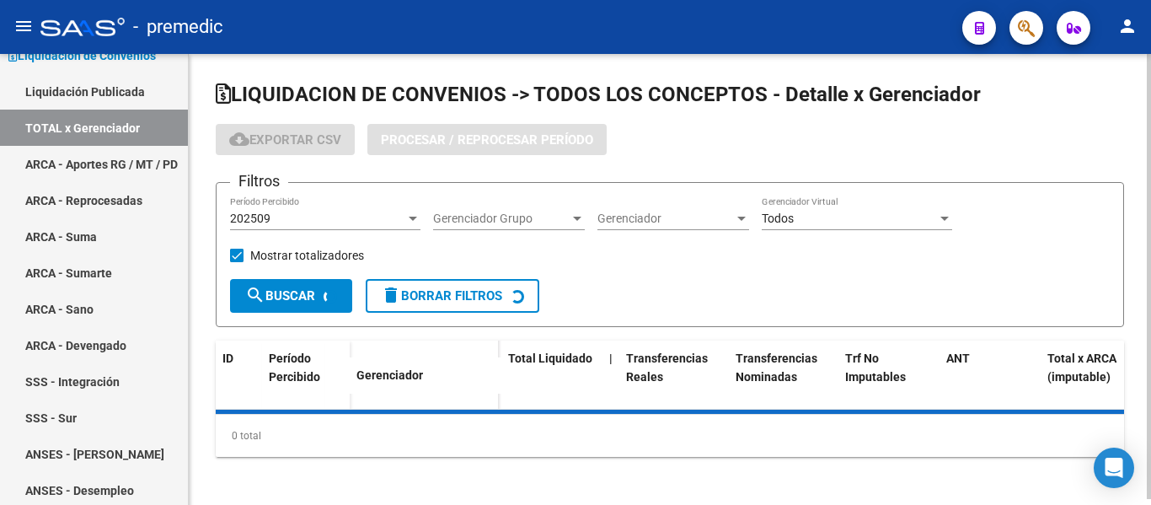
click at [306, 215] on div "202509" at bounding box center [317, 218] width 175 height 14
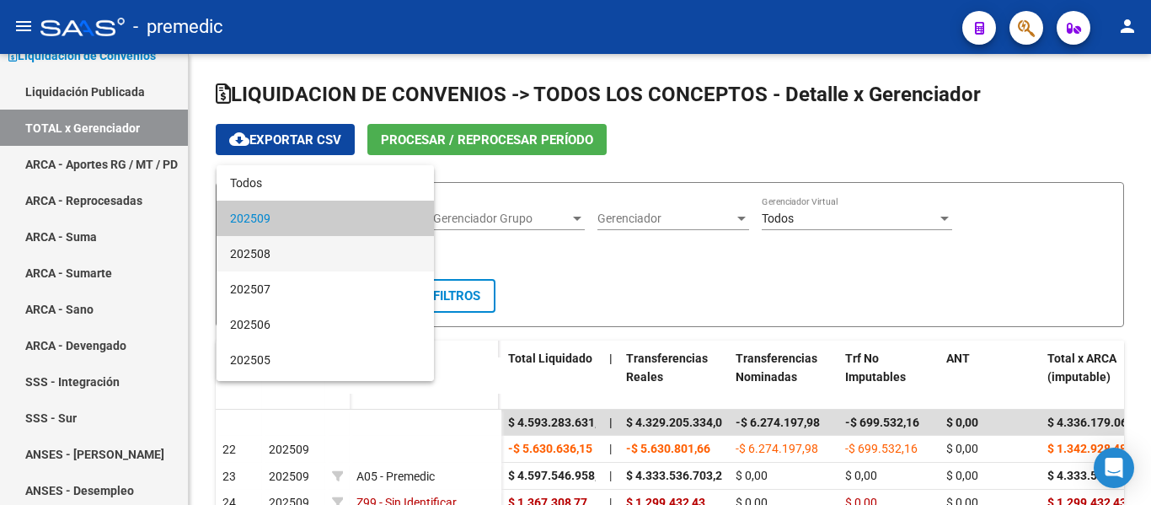
click at [303, 258] on span "202508" at bounding box center [325, 253] width 190 height 35
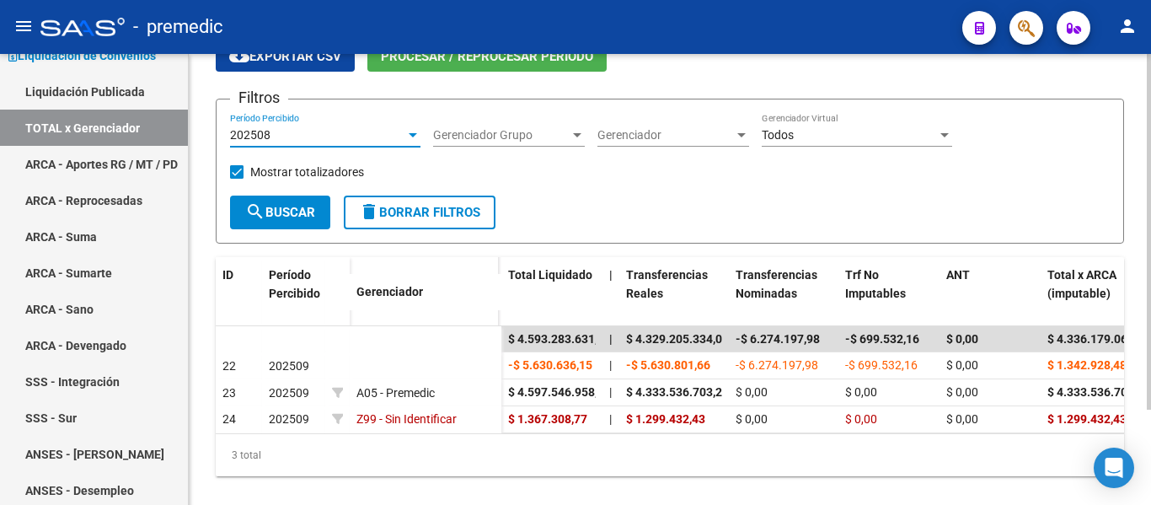
scroll to position [84, 0]
click at [279, 210] on span "search Buscar" at bounding box center [280, 211] width 70 height 15
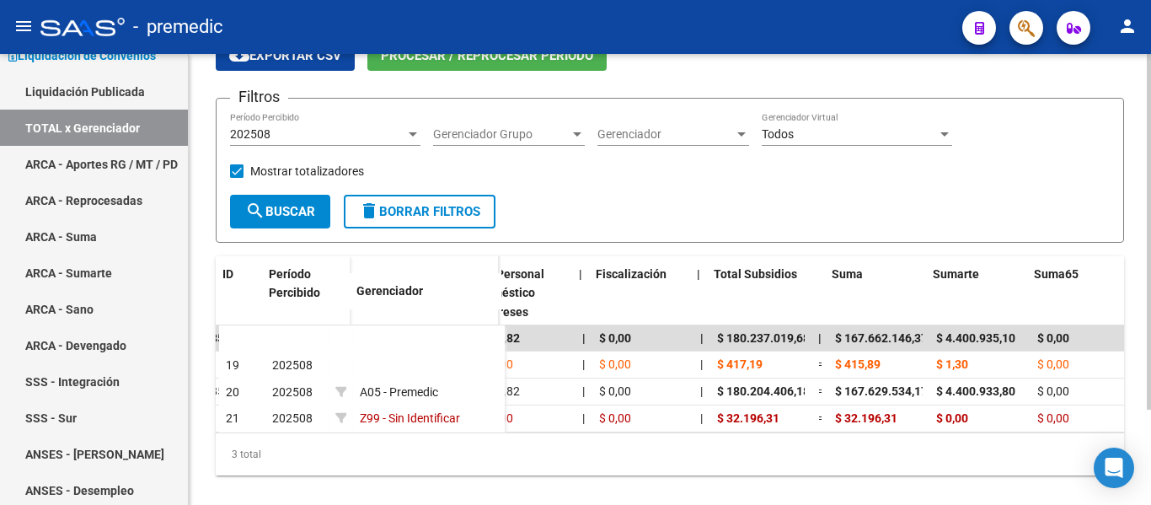
scroll to position [0, 1401]
click at [300, 139] on div "202508" at bounding box center [317, 134] width 175 height 14
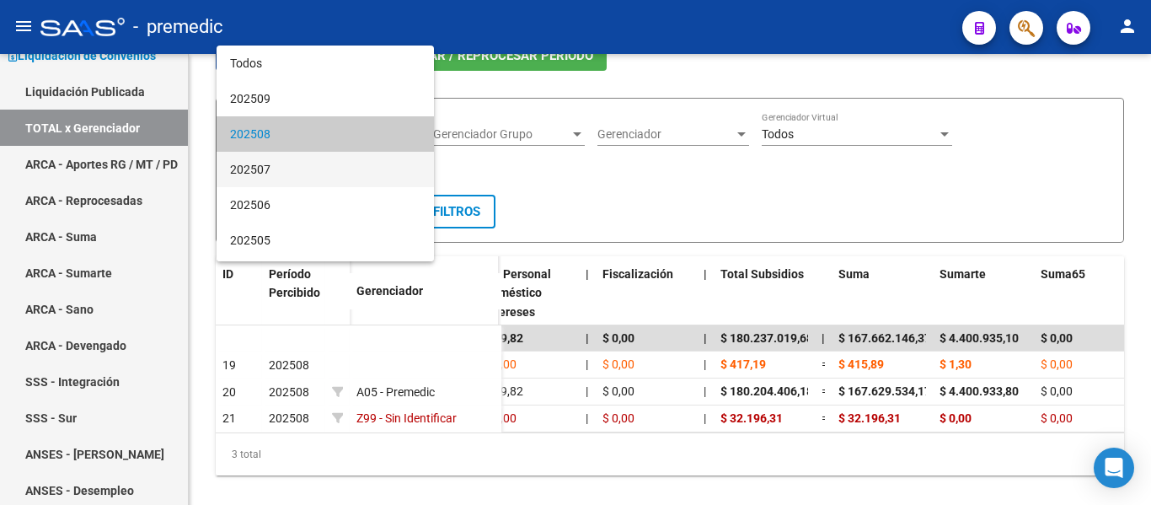
click at [290, 179] on span "202507" at bounding box center [325, 169] width 190 height 35
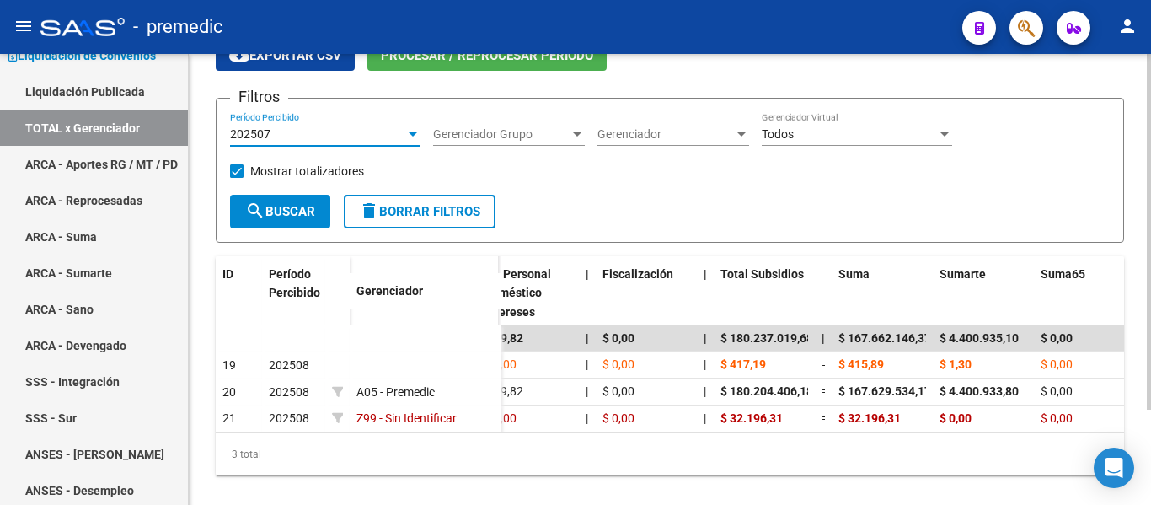
click at [275, 209] on span "search Buscar" at bounding box center [280, 211] width 70 height 15
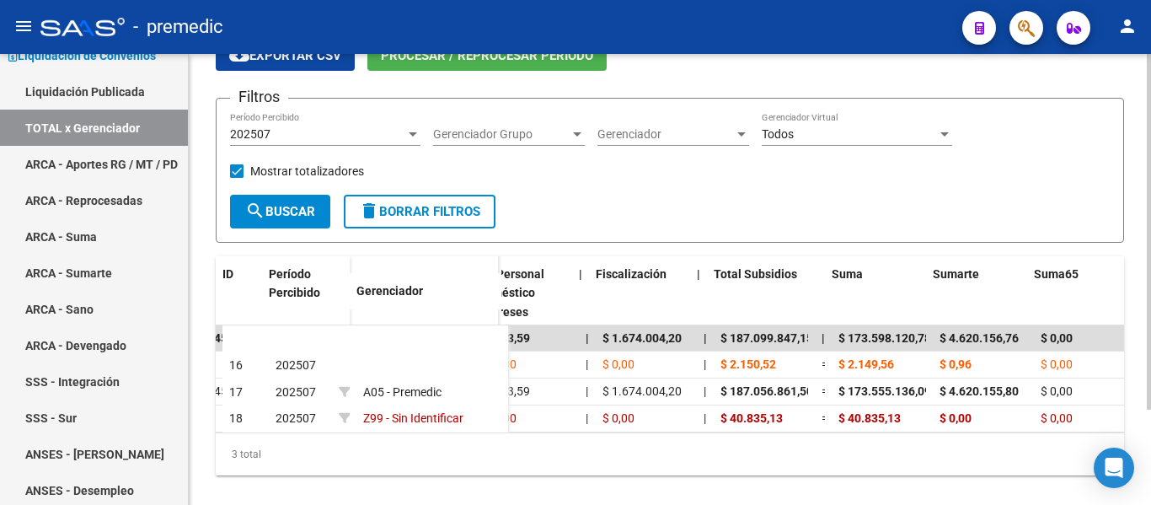
scroll to position [0, 1452]
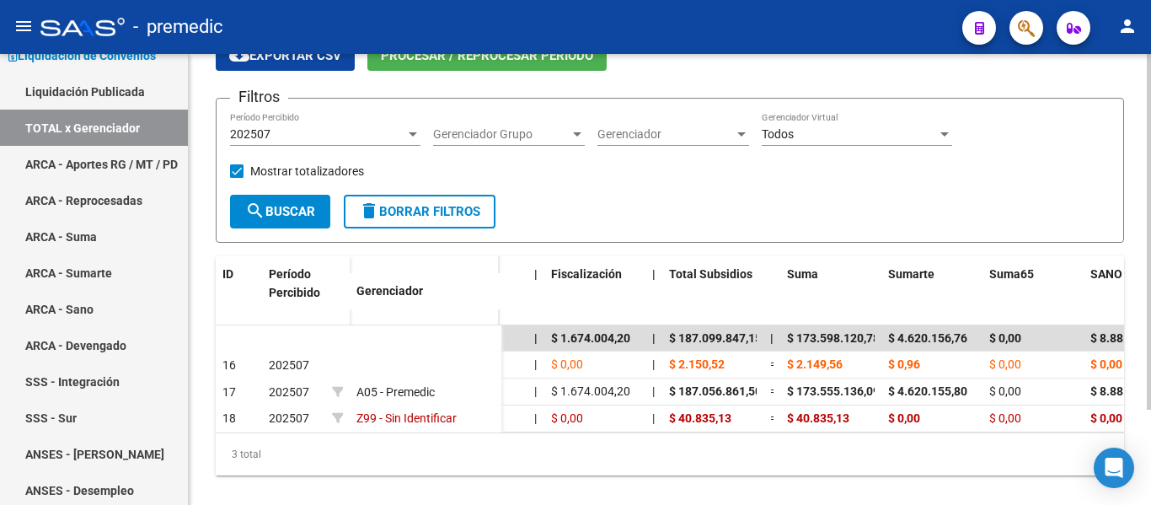
click at [296, 217] on span "search Buscar" at bounding box center [280, 211] width 70 height 15
click at [277, 122] on div "202507 Período Percibido" at bounding box center [325, 129] width 190 height 34
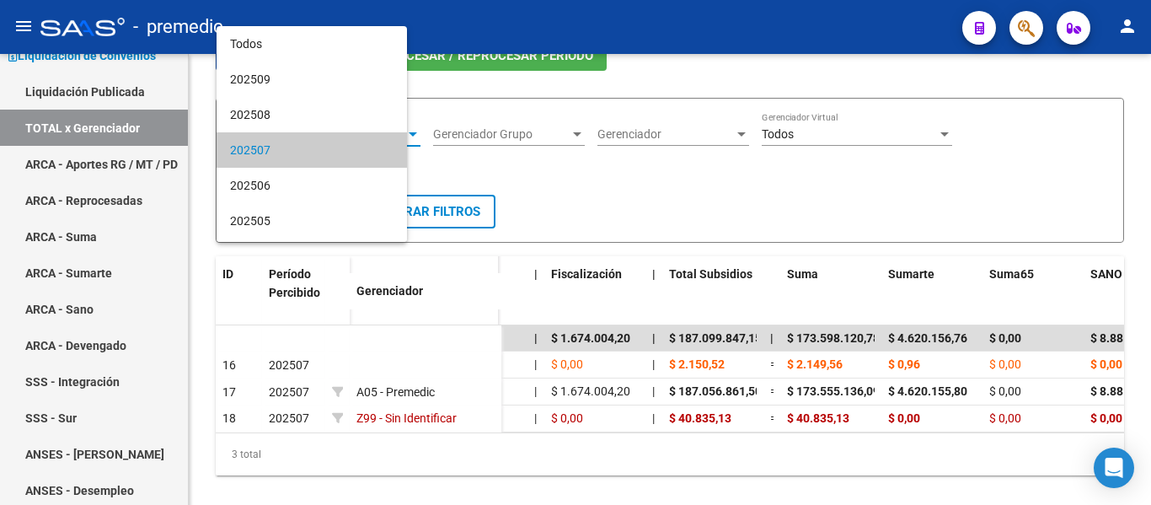
scroll to position [16, 0]
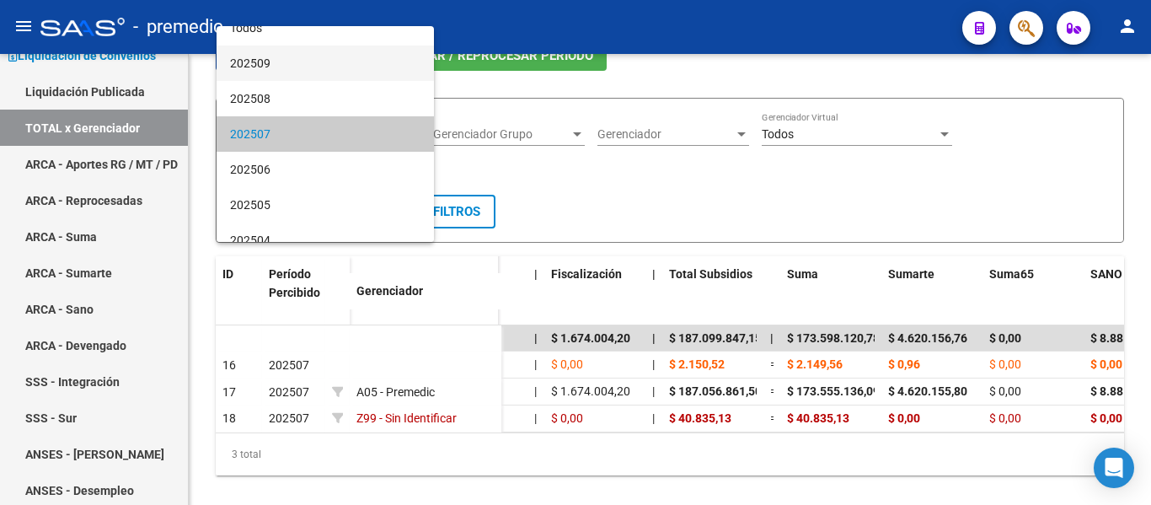
click at [284, 66] on span "202509" at bounding box center [325, 62] width 190 height 35
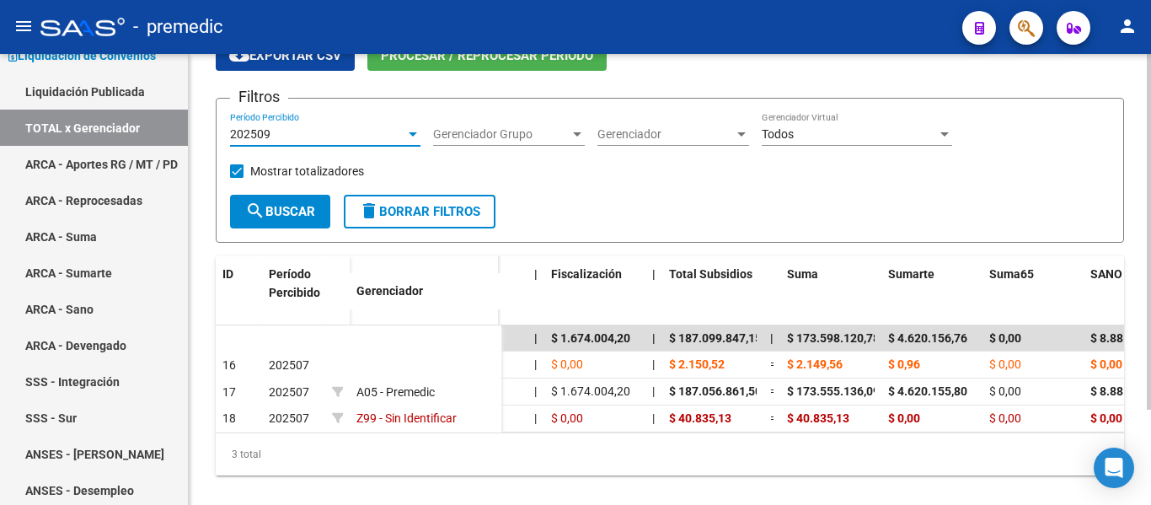
click at [276, 204] on span "search Buscar" at bounding box center [280, 211] width 70 height 15
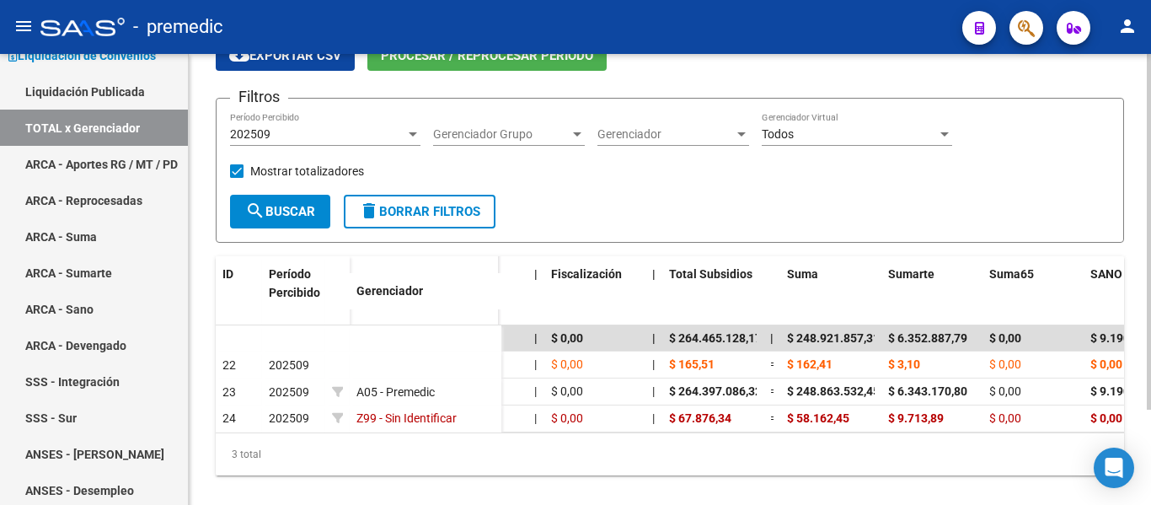
click at [310, 131] on div "202509" at bounding box center [317, 134] width 175 height 14
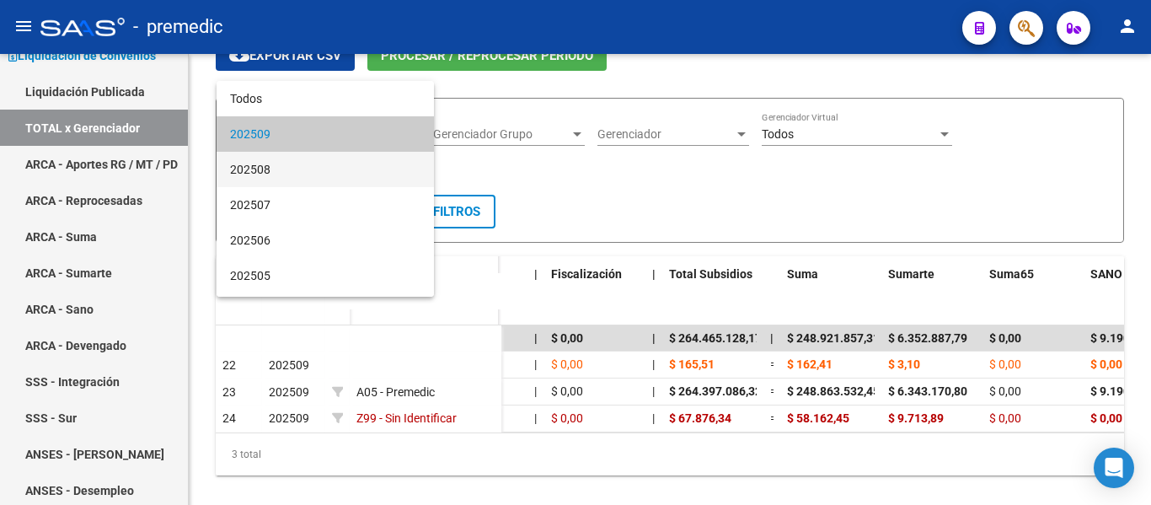
click at [283, 164] on span "202508" at bounding box center [325, 169] width 190 height 35
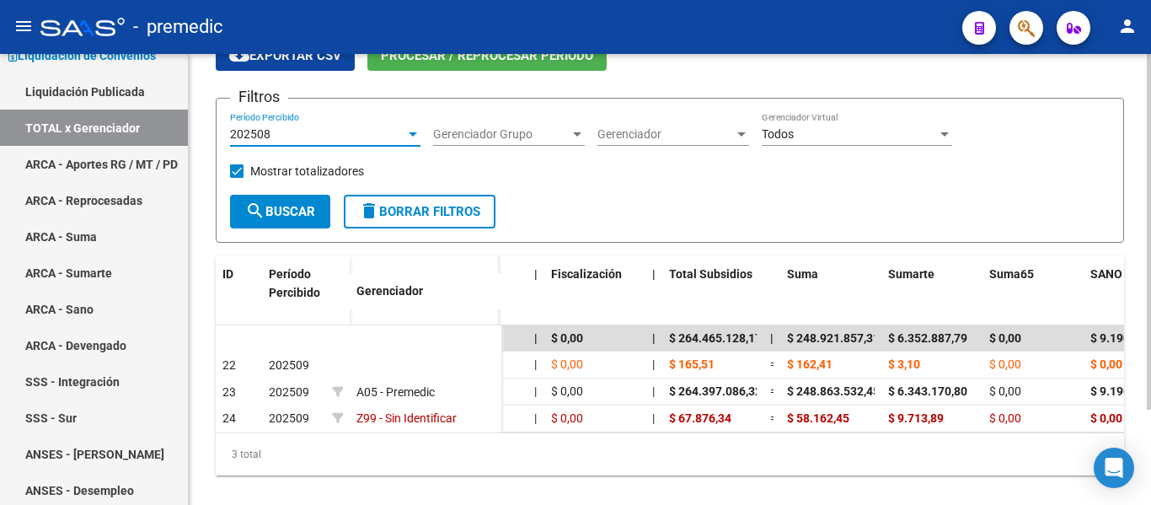
click at [300, 205] on span "search Buscar" at bounding box center [280, 211] width 70 height 15
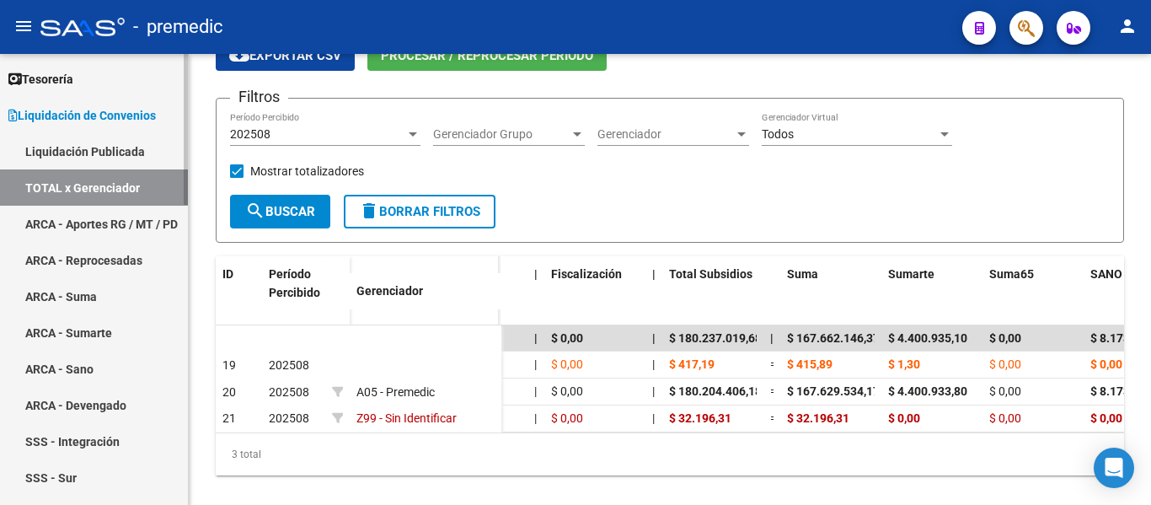
scroll to position [0, 0]
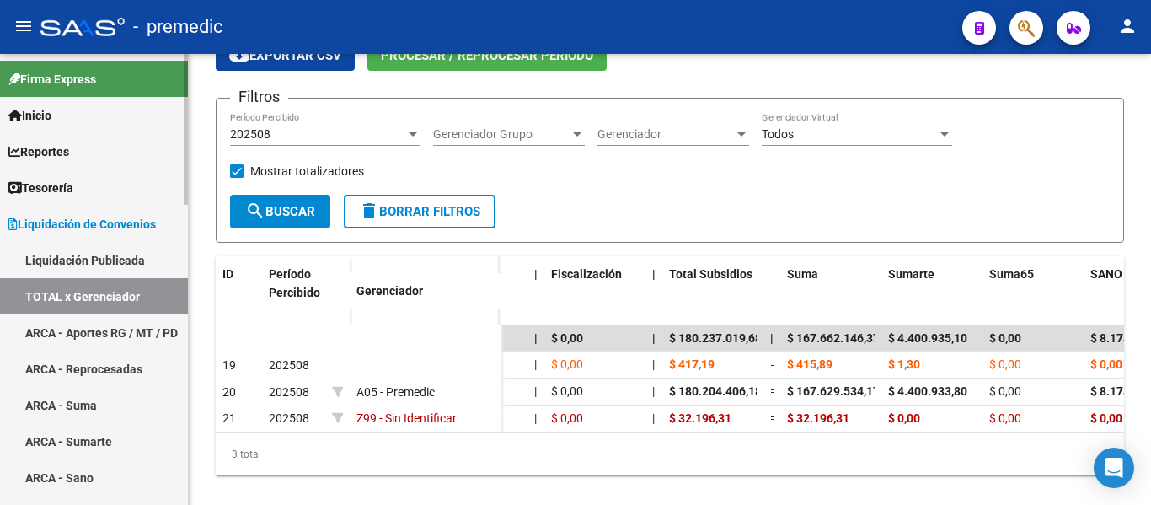
click at [92, 218] on span "Liquidación de Convenios" at bounding box center [81, 224] width 147 height 19
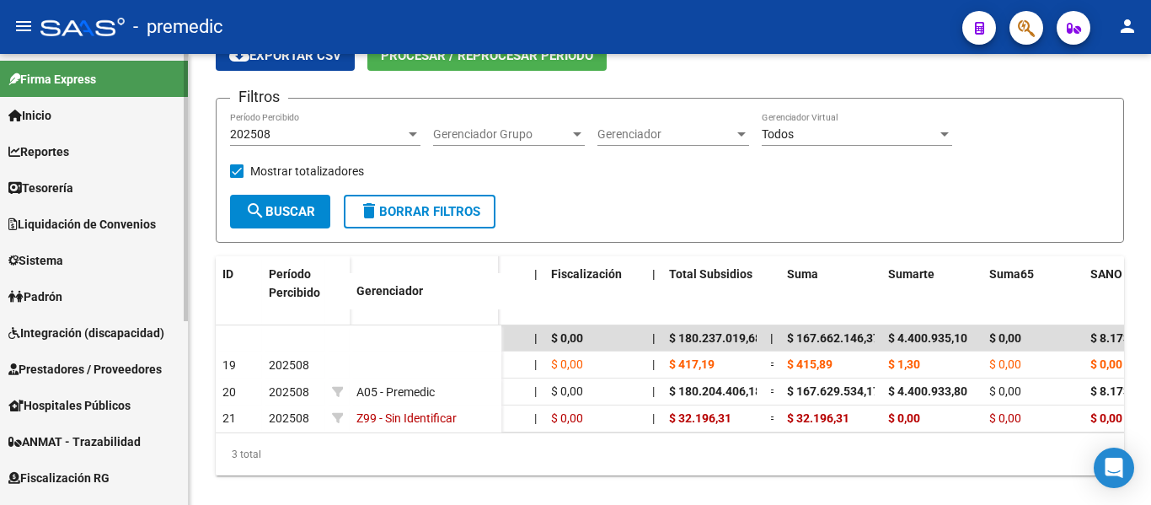
click at [82, 181] on link "Tesorería" at bounding box center [94, 187] width 188 height 36
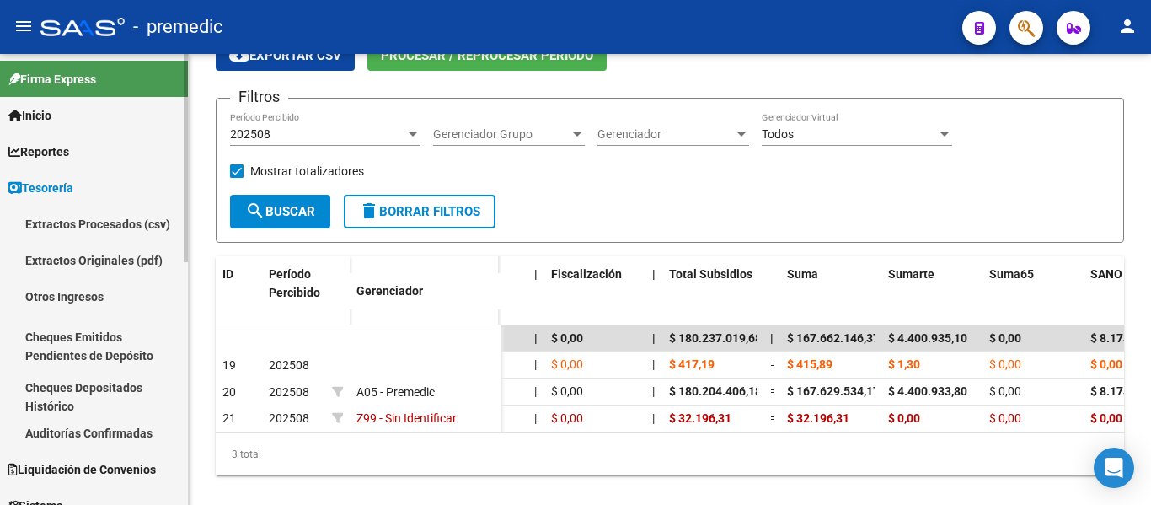
click at [95, 179] on link "Tesorería" at bounding box center [94, 187] width 188 height 36
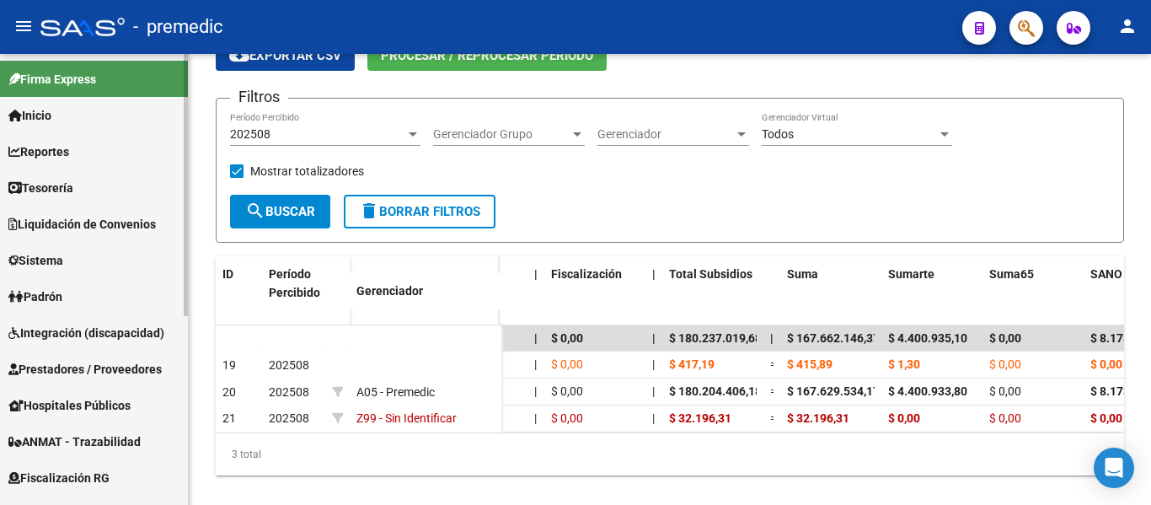
click at [104, 150] on link "Reportes" at bounding box center [94, 151] width 188 height 36
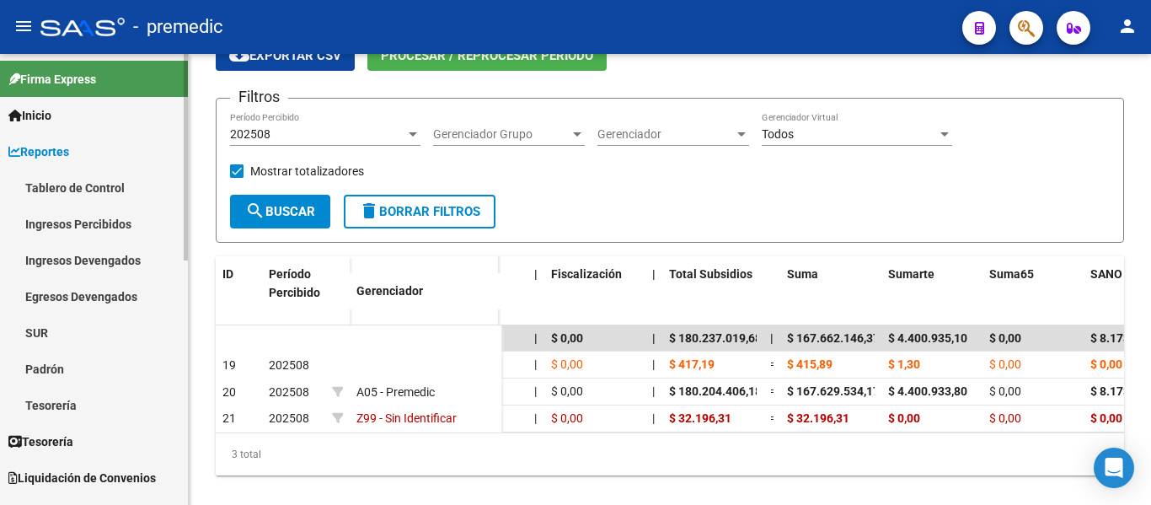
click at [99, 227] on link "Ingresos Percibidos" at bounding box center [94, 224] width 188 height 36
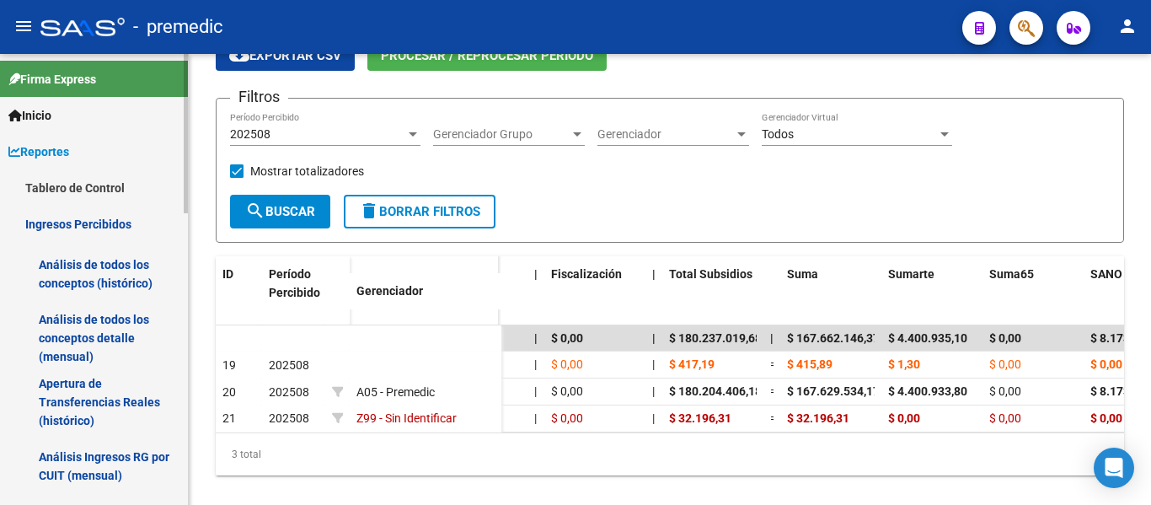
click at [94, 278] on link "Análisis de todos los conceptos (histórico)" at bounding box center [94, 274] width 188 height 64
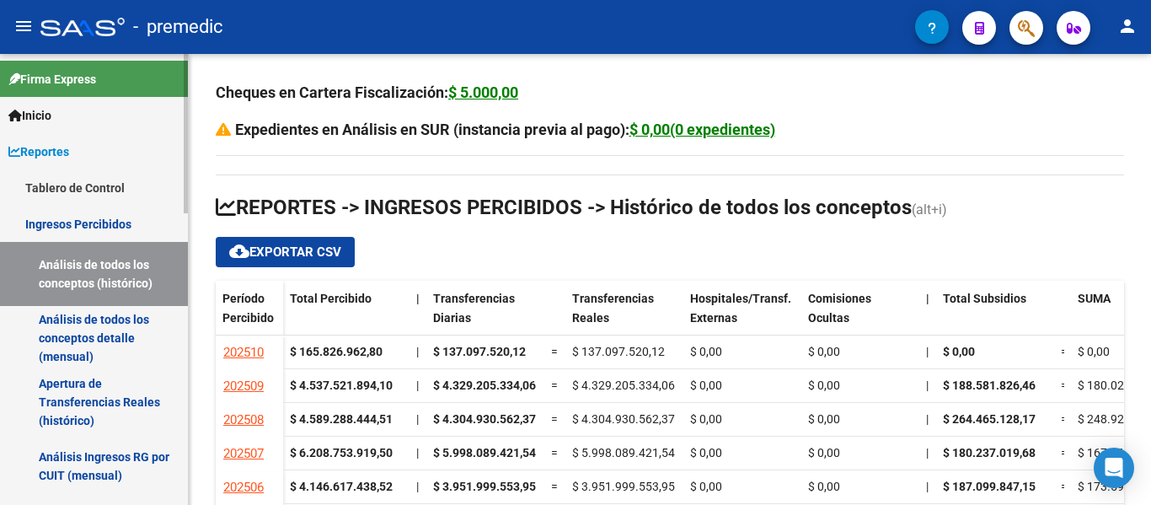
click at [98, 328] on link "Análisis de todos los conceptos detalle (mensual)" at bounding box center [94, 338] width 188 height 64
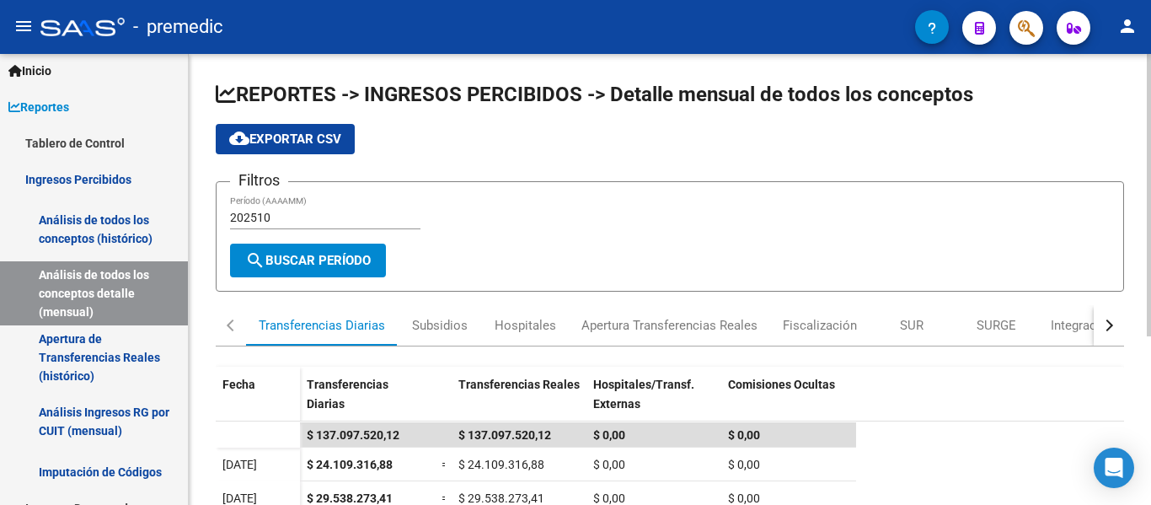
scroll to position [84, 0]
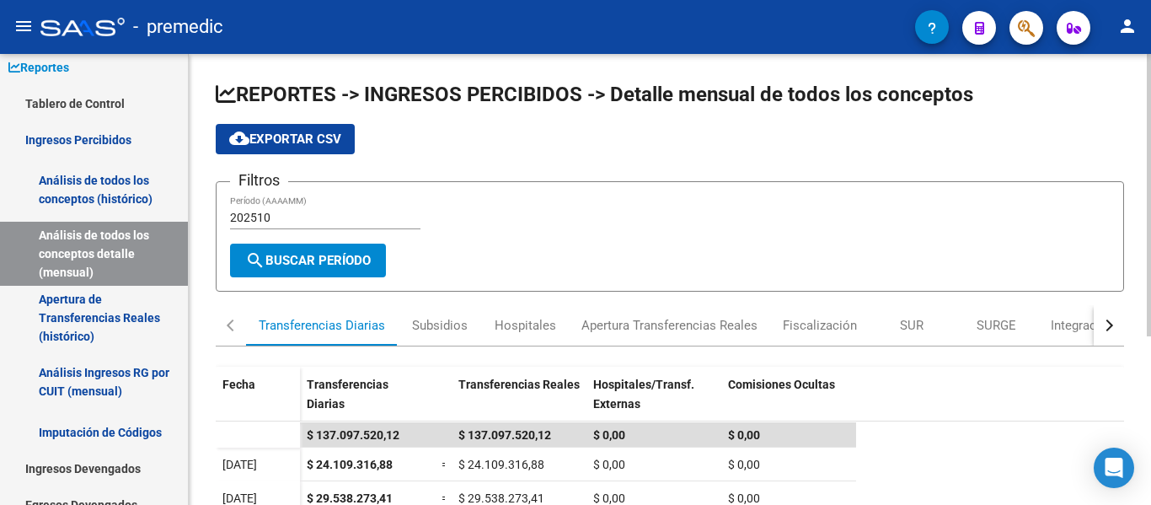
click at [295, 200] on div "202510 Período (AAAAMM)" at bounding box center [325, 212] width 190 height 34
click at [294, 220] on input "202510" at bounding box center [325, 218] width 190 height 14
click at [329, 261] on span "search Buscar Período" at bounding box center [308, 260] width 126 height 15
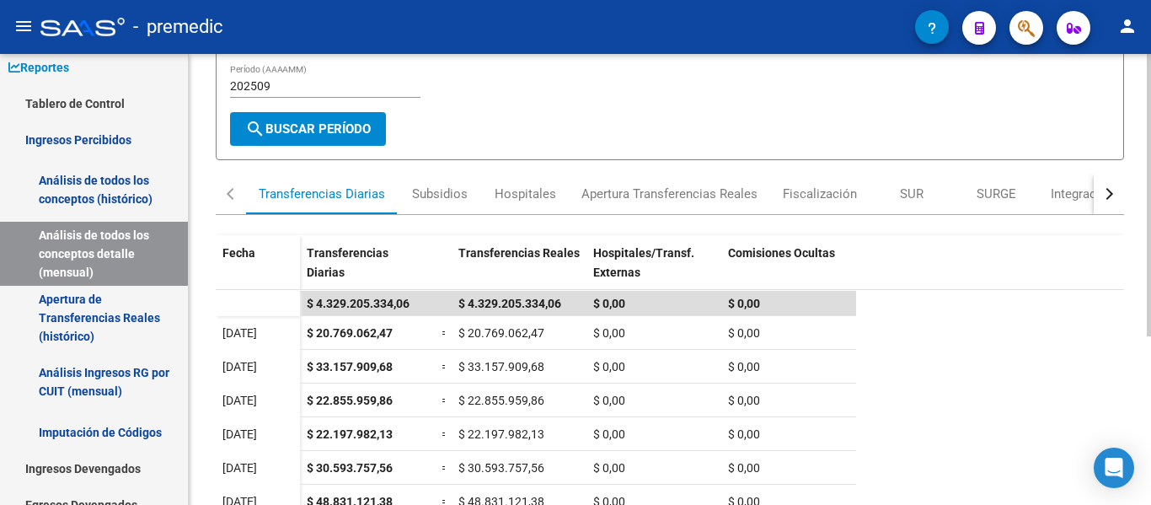
scroll to position [0, 0]
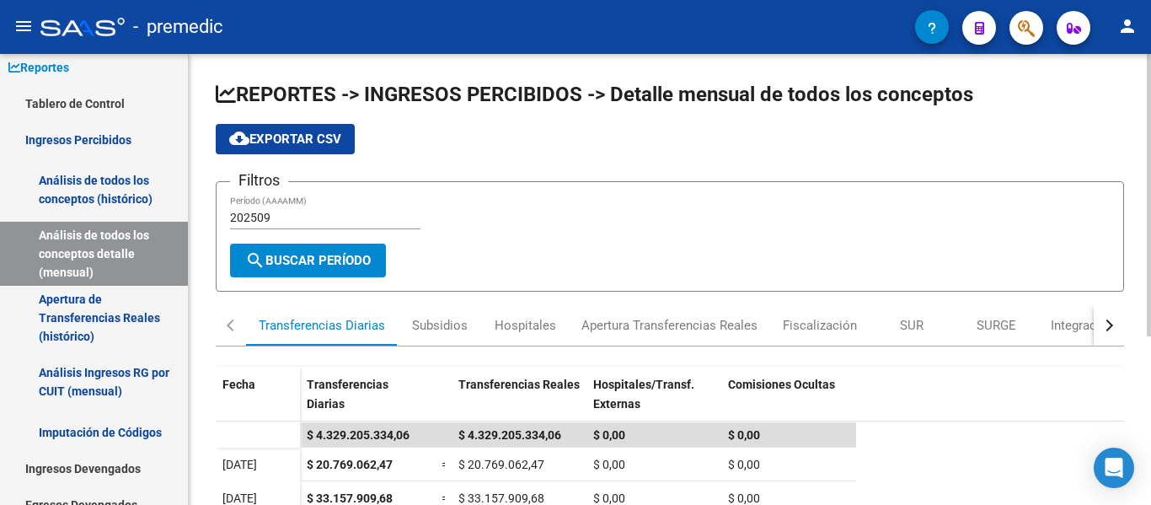
click at [339, 219] on input "202509" at bounding box center [325, 218] width 190 height 14
type input "202508"
click at [281, 249] on button "search Buscar Período" at bounding box center [308, 260] width 156 height 34
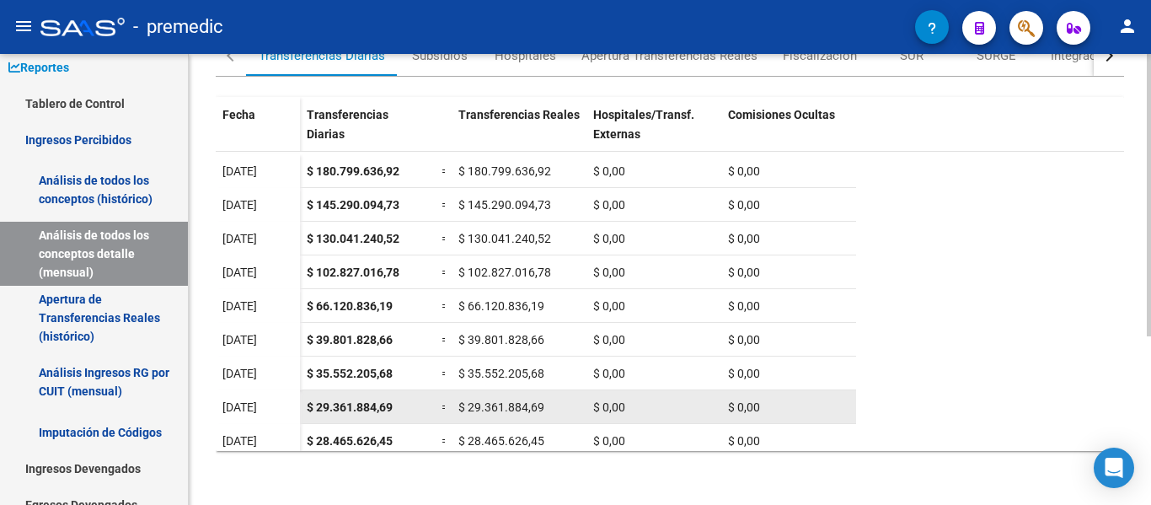
scroll to position [400, 0]
